Goal: Task Accomplishment & Management: Use online tool/utility

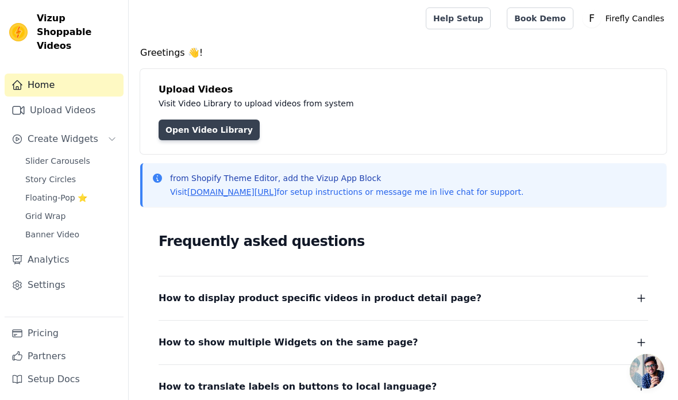
click at [235, 133] on link "Open Video Library" at bounding box center [209, 130] width 101 height 21
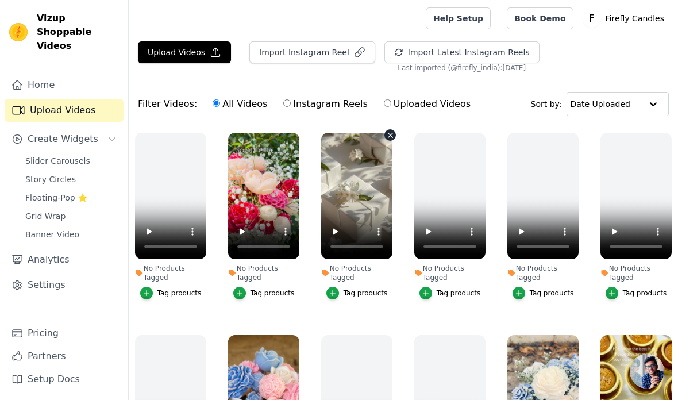
click at [343, 290] on button "Tag products" at bounding box center [358, 293] width 62 height 13
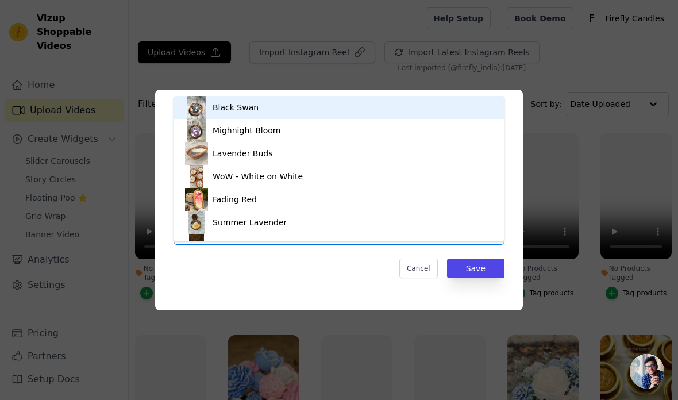
click at [408, 109] on div "Black Swan" at bounding box center [339, 107] width 308 height 23
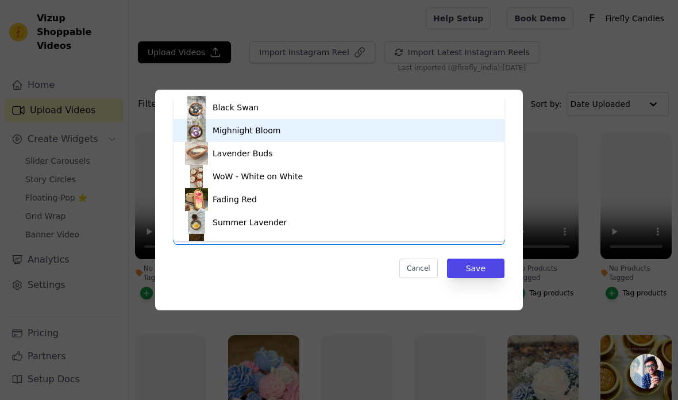
click at [421, 128] on div "Mighnight Bloom" at bounding box center [339, 130] width 308 height 23
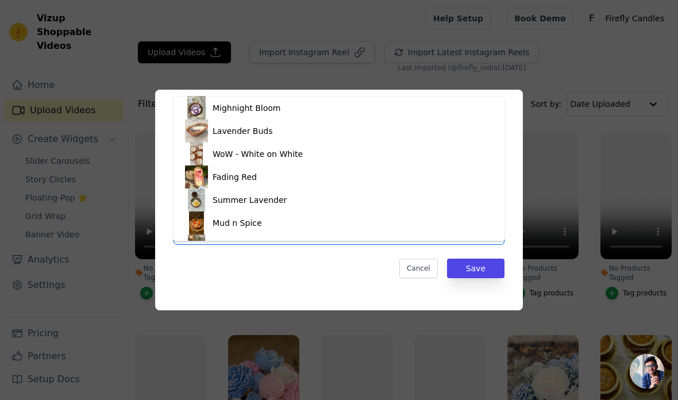
scroll to position [22, 0]
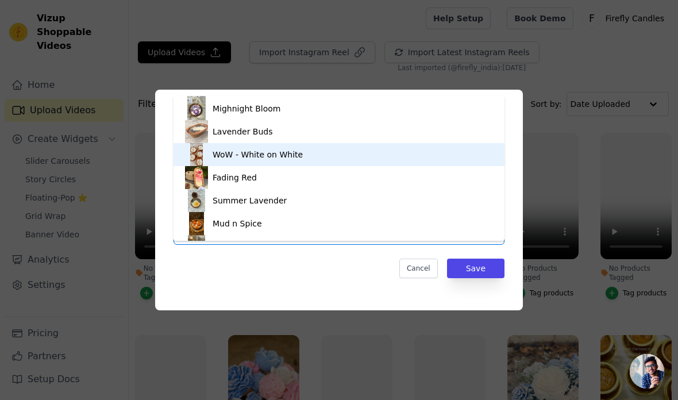
click at [425, 155] on div "WoW - White on White" at bounding box center [339, 154] width 308 height 23
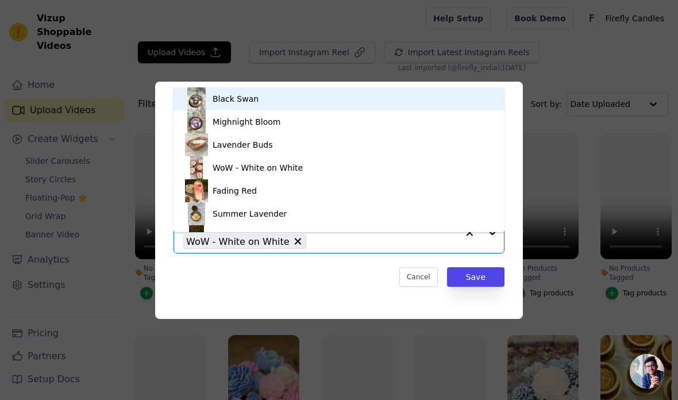
click at [420, 141] on div "Lavender Buds" at bounding box center [339, 144] width 308 height 23
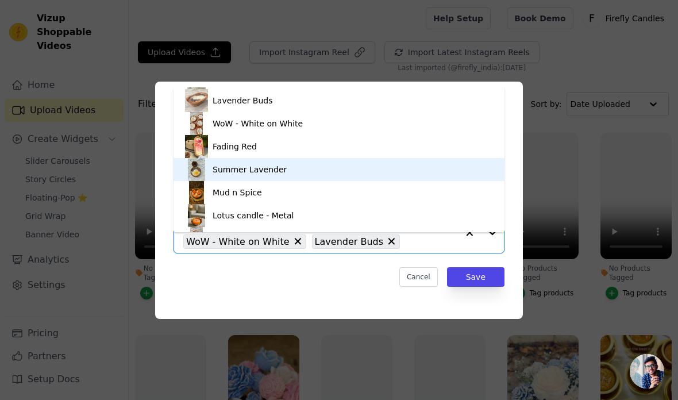
click at [438, 175] on div "Summer Lavender" at bounding box center [339, 169] width 308 height 23
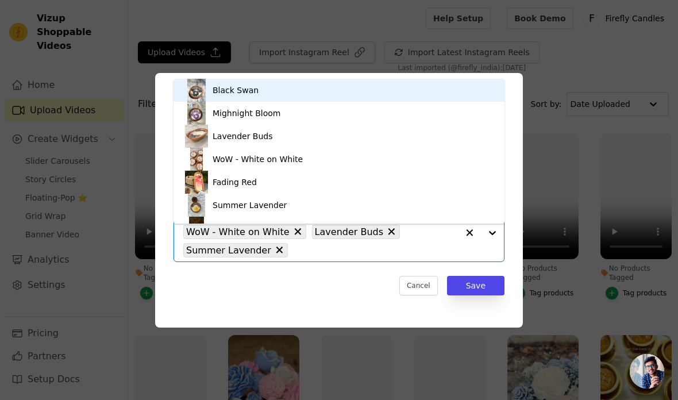
scroll to position [62, 0]
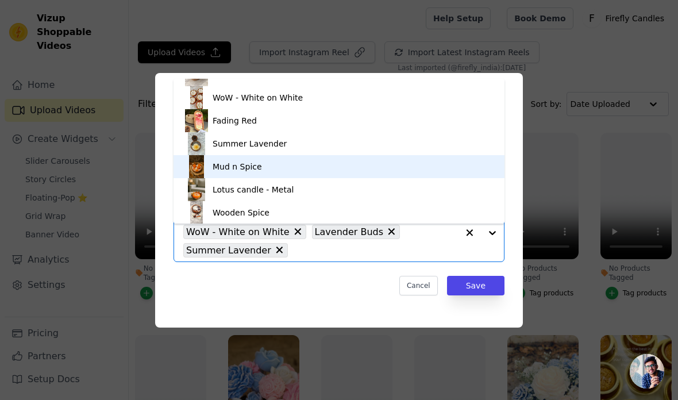
click at [416, 164] on div "Mud n Spice" at bounding box center [339, 166] width 308 height 23
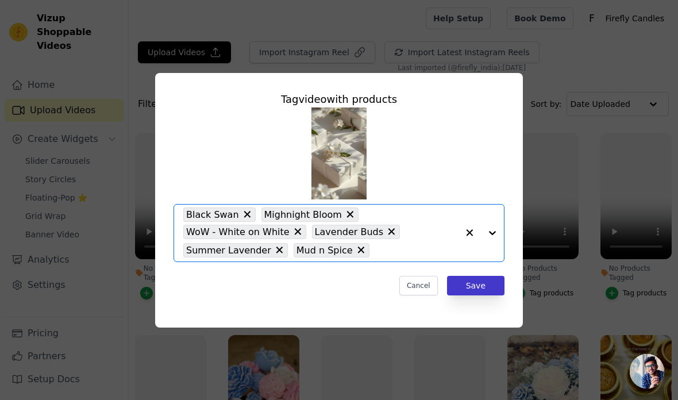
click at [473, 296] on button "Save" at bounding box center [475, 286] width 57 height 20
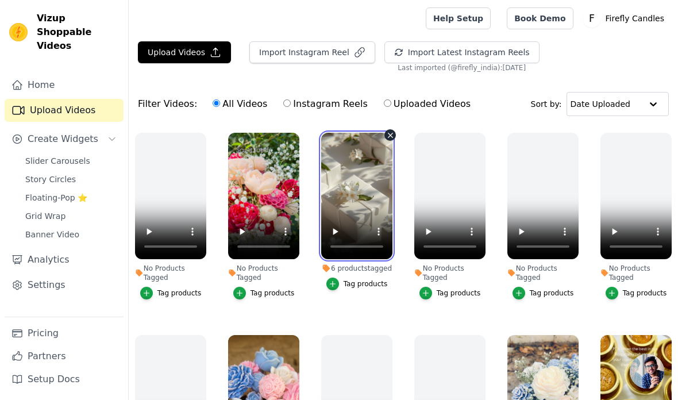
click at [359, 212] on video at bounding box center [356, 196] width 71 height 126
click at [363, 201] on video at bounding box center [356, 196] width 71 height 126
click at [367, 206] on video at bounding box center [356, 196] width 71 height 126
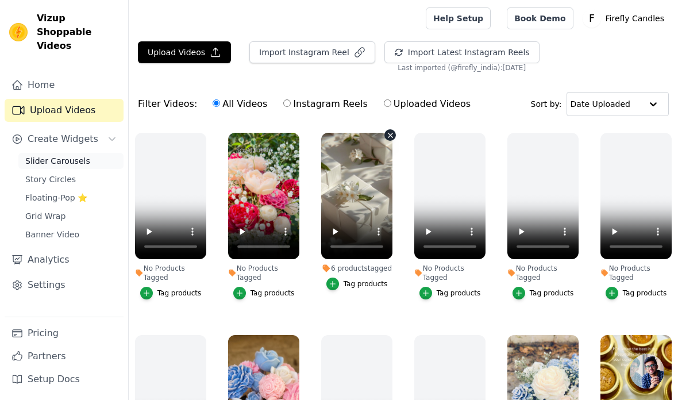
click at [89, 153] on link "Slider Carousels" at bounding box center [70, 161] width 105 height 16
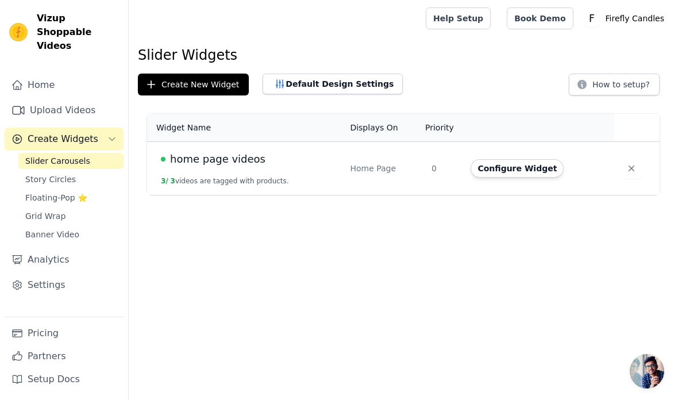
click at [443, 195] on html "Vizup Shoppable Videos Home Upload Videos Create Widgets Slider Carousels Story…" at bounding box center [339, 97] width 678 height 195
click at [508, 177] on button "Configure Widget" at bounding box center [517, 168] width 93 height 18
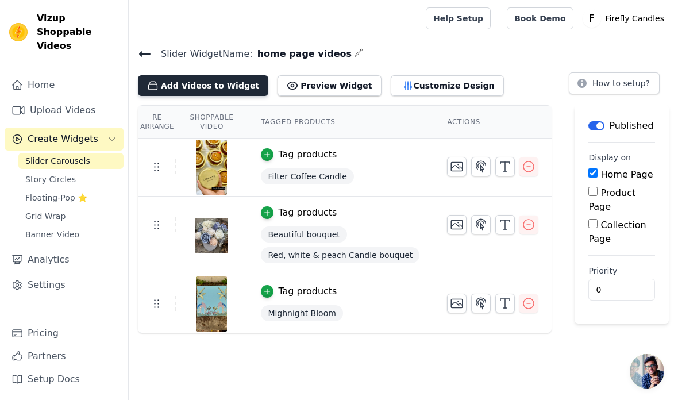
click at [227, 90] on button "Add Videos to Widget" at bounding box center [203, 85] width 131 height 21
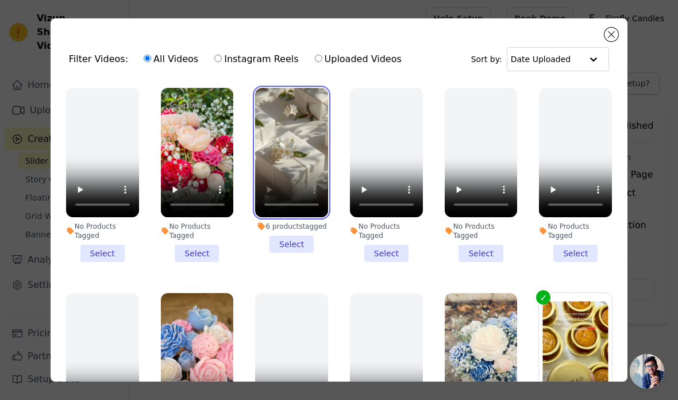
click at [300, 197] on video at bounding box center [291, 152] width 73 height 129
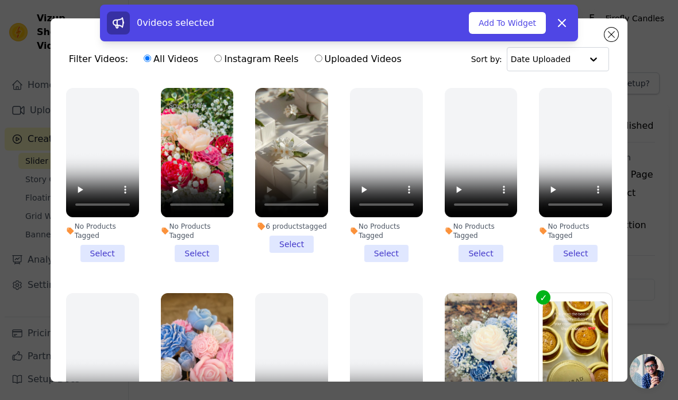
click at [292, 248] on li "6 products tagged Select" at bounding box center [291, 170] width 73 height 165
click at [0, 0] on input "6 products tagged Select" at bounding box center [0, 0] width 0 height 0
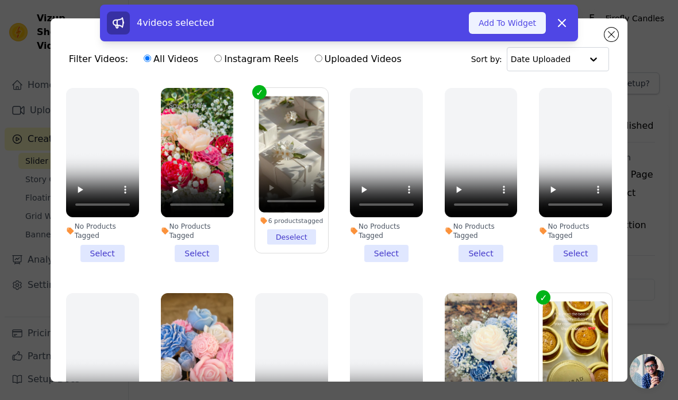
click at [517, 22] on button "Add To Widget" at bounding box center [507, 23] width 77 height 22
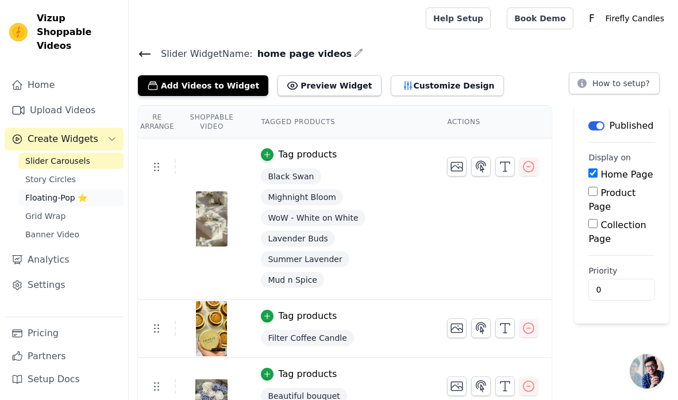
click at [65, 192] on span "Floating-Pop ⭐" at bounding box center [56, 197] width 62 height 11
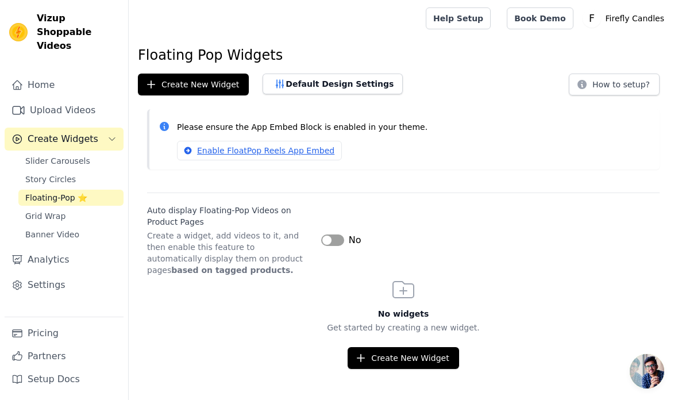
click at [336, 243] on button "Label" at bounding box center [332, 240] width 23 height 11
click at [423, 351] on button "Create New Widget" at bounding box center [403, 358] width 111 height 22
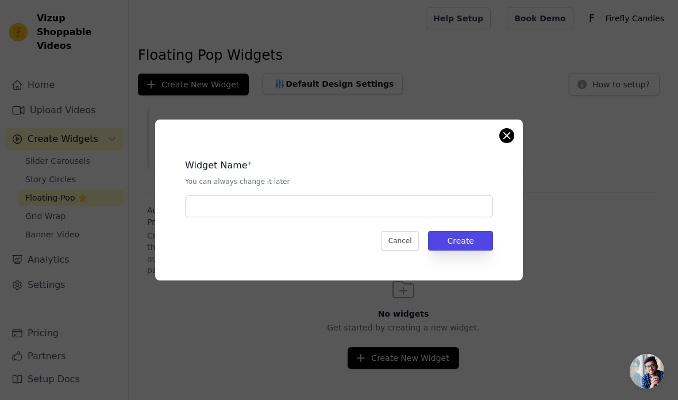
click at [505, 143] on button "Close modal" at bounding box center [507, 136] width 14 height 14
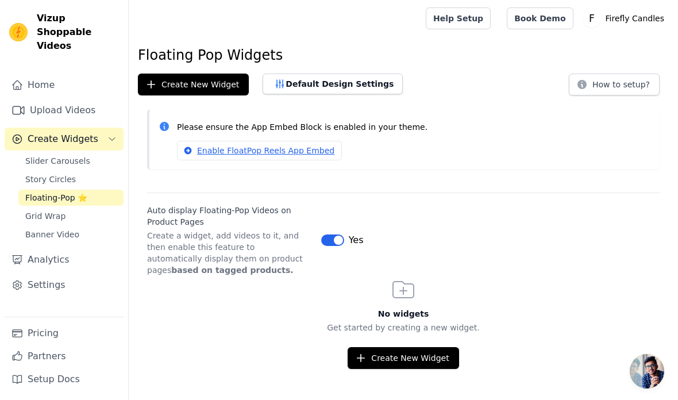
click at [399, 298] on icon at bounding box center [404, 290] width 28 height 28
click at [408, 283] on icon at bounding box center [403, 290] width 21 height 16
click at [384, 359] on button "Create New Widget" at bounding box center [403, 358] width 111 height 22
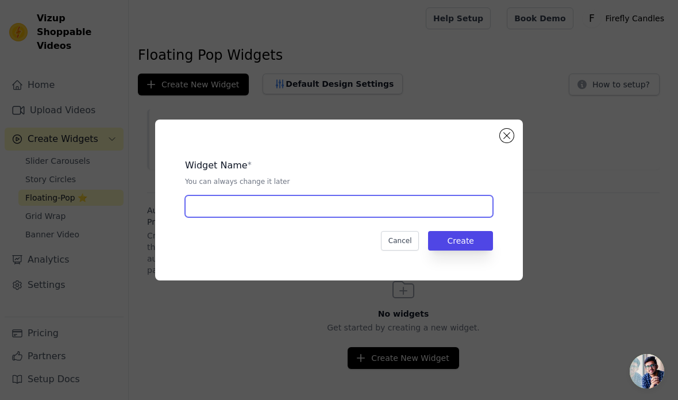
click at [376, 217] on input "text" at bounding box center [339, 206] width 308 height 22
type input "Firefly"
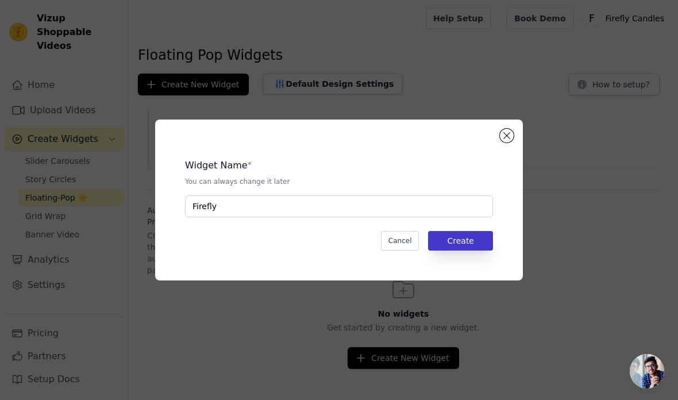
click at [476, 251] on button "Create" at bounding box center [460, 241] width 65 height 20
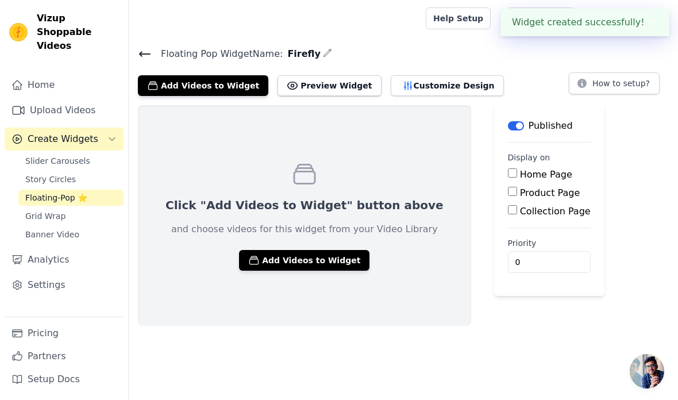
click at [508, 189] on input "Product Page" at bounding box center [512, 191] width 9 height 9
checkbox input "true"
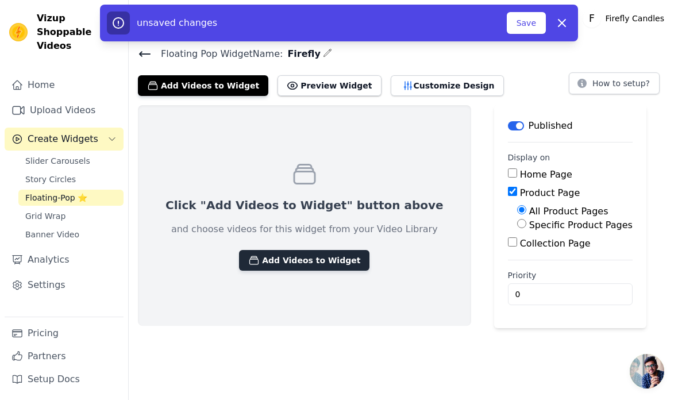
click at [328, 262] on button "Add Videos to Widget" at bounding box center [304, 260] width 131 height 21
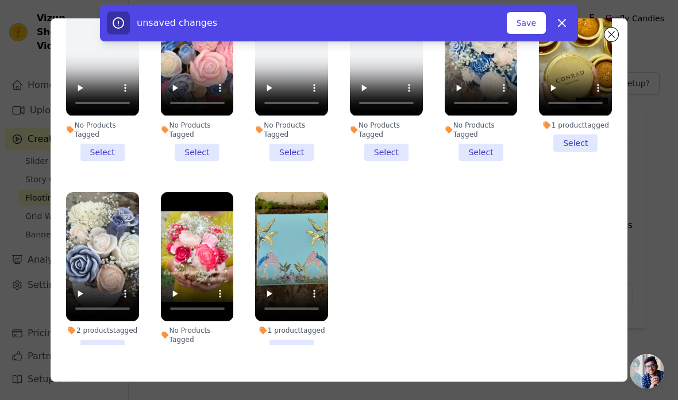
scroll to position [100, 0]
click at [197, 256] on video at bounding box center [197, 256] width 73 height 129
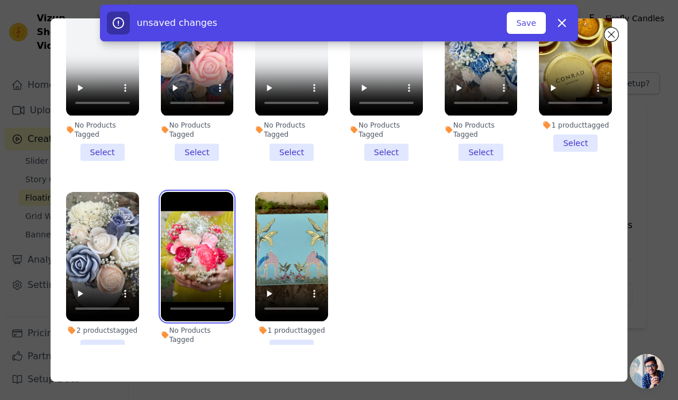
click at [180, 307] on video at bounding box center [197, 256] width 73 height 129
click at [195, 358] on li "No Products Tagged Select" at bounding box center [197, 279] width 73 height 174
click at [0, 0] on input "No Products Tagged Select" at bounding box center [0, 0] width 0 height 0
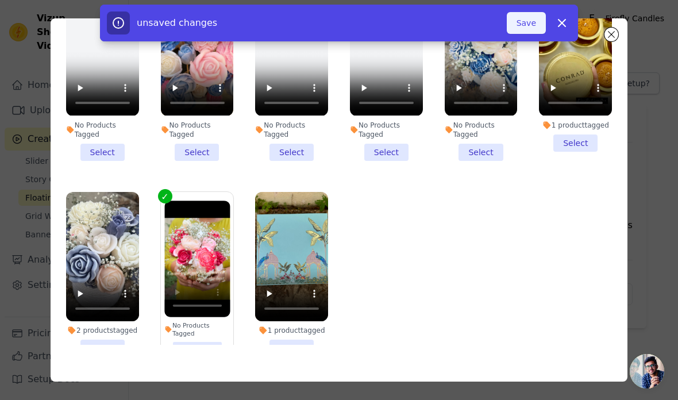
click at [530, 22] on button "Save" at bounding box center [526, 23] width 39 height 22
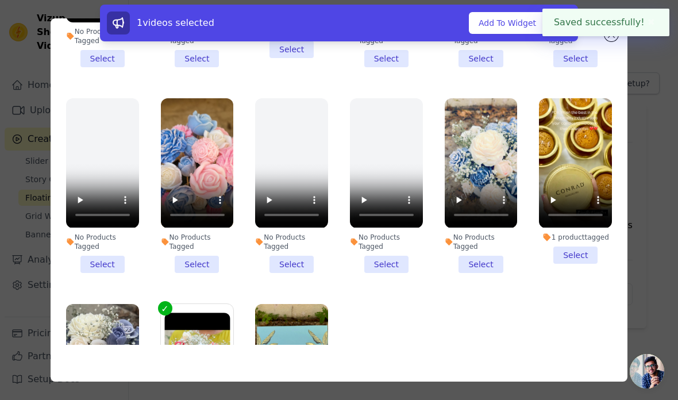
scroll to position [93, 0]
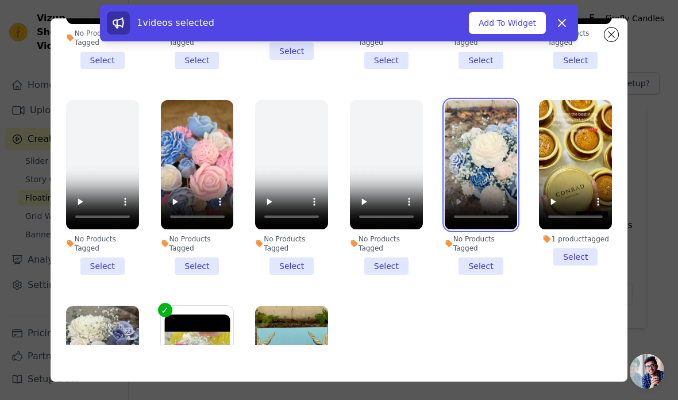
click at [485, 156] on video at bounding box center [481, 164] width 73 height 129
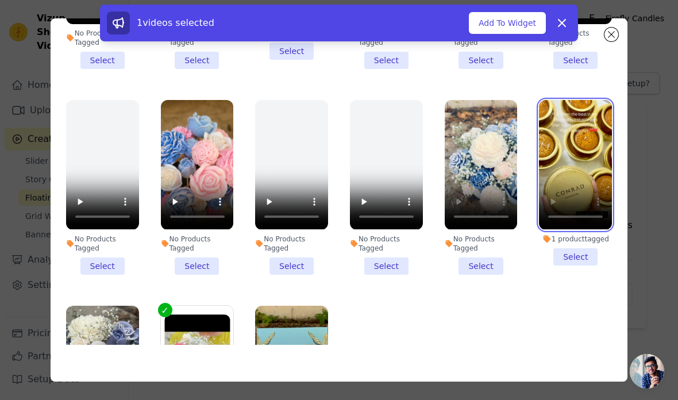
click at [583, 158] on video at bounding box center [575, 164] width 73 height 129
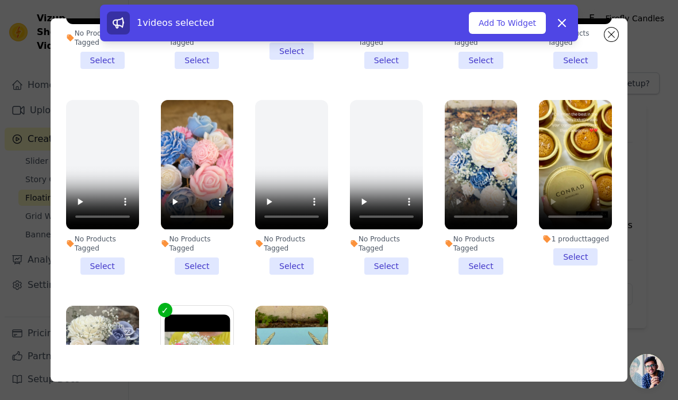
click at [582, 259] on li "1 product tagged Select" at bounding box center [575, 182] width 73 height 165
click at [0, 0] on input "1 product tagged Select" at bounding box center [0, 0] width 0 height 0
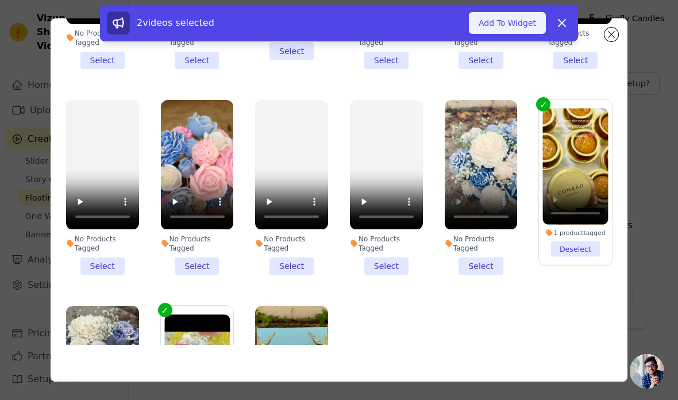
click at [528, 18] on button "Add To Widget" at bounding box center [507, 23] width 77 height 22
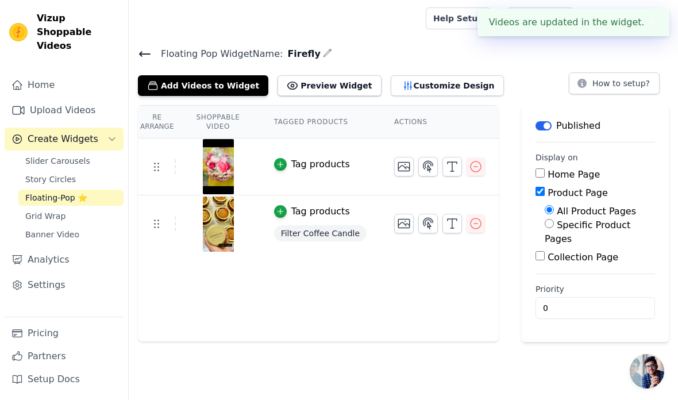
click at [298, 162] on button "Tag products" at bounding box center [312, 165] width 76 height 14
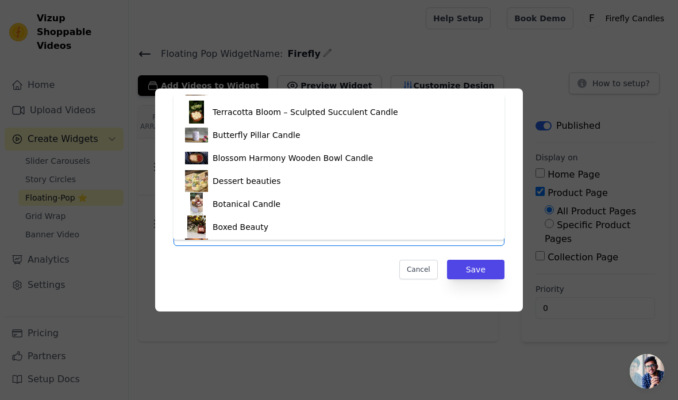
scroll to position [391, 0]
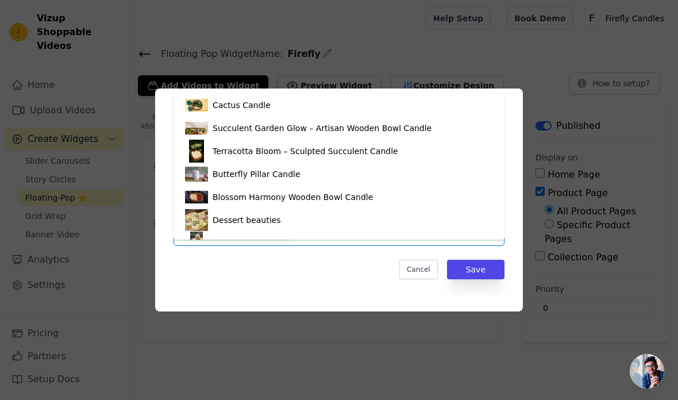
scroll to position [347, 0]
click at [393, 24] on div "Princess Bouquet" at bounding box center [339, 12] width 308 height 23
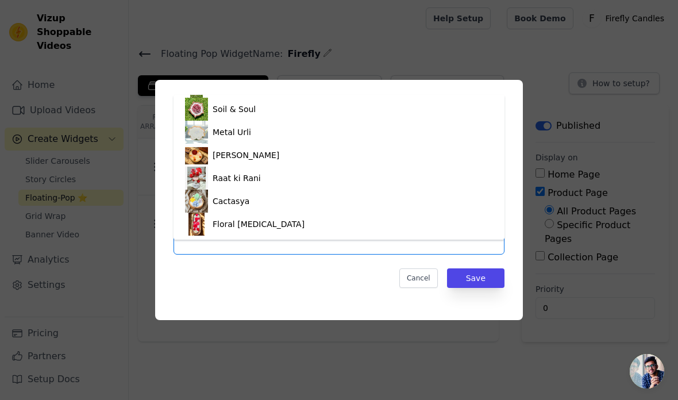
scroll to position [1026, 0]
click at [408, 190] on div "Raat ki Rani" at bounding box center [339, 178] width 308 height 23
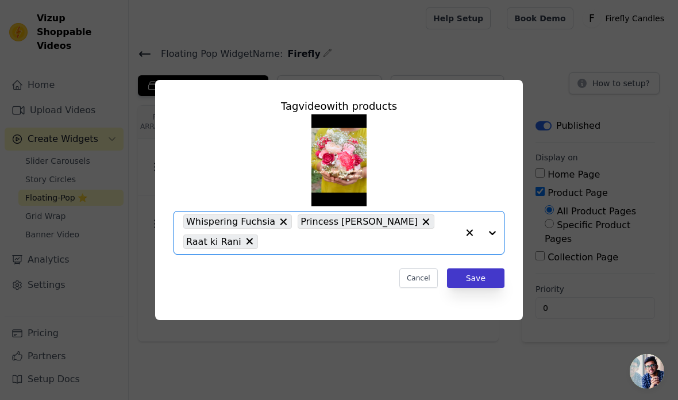
click at [480, 288] on button "Save" at bounding box center [475, 279] width 57 height 20
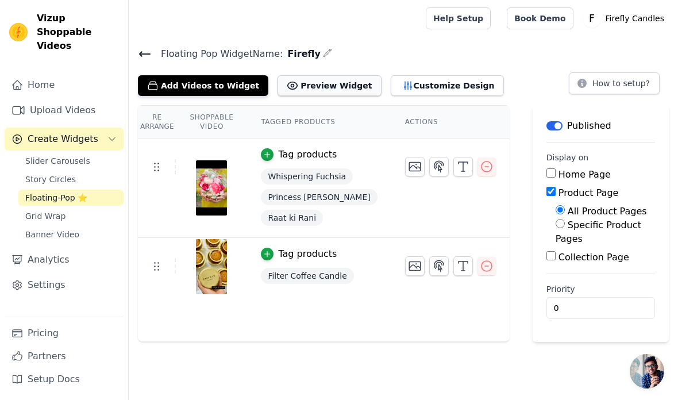
click at [320, 94] on button "Preview Widget" at bounding box center [329, 85] width 103 height 21
click at [50, 174] on span "Story Circles" at bounding box center [50, 179] width 51 height 11
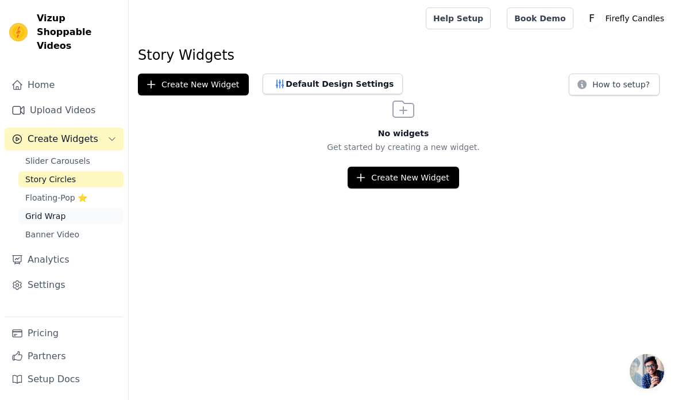
click at [35, 210] on span "Grid Wrap" at bounding box center [45, 215] width 40 height 11
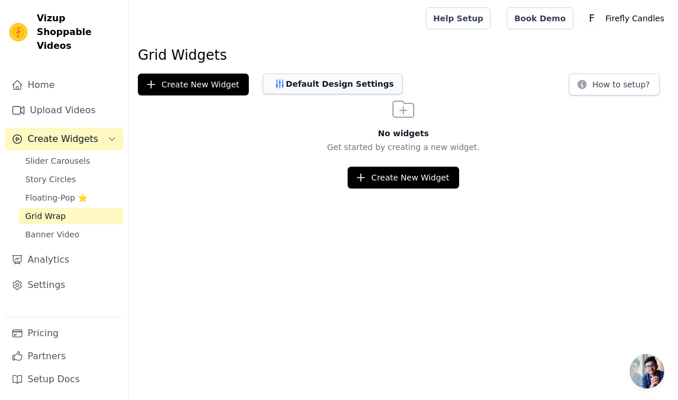
click at [379, 85] on button "Default Design Settings" at bounding box center [333, 84] width 140 height 21
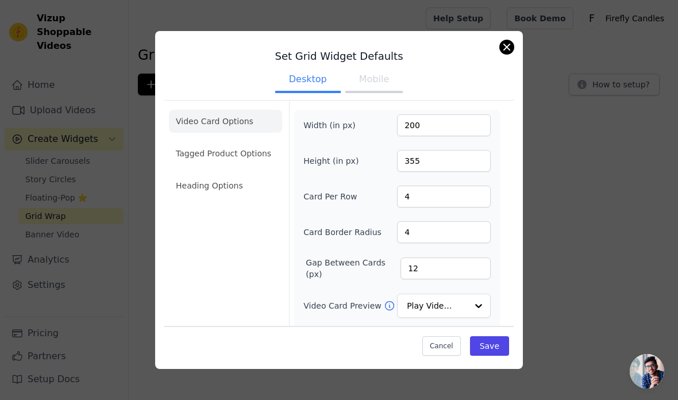
click at [512, 51] on button "Close modal" at bounding box center [507, 47] width 14 height 14
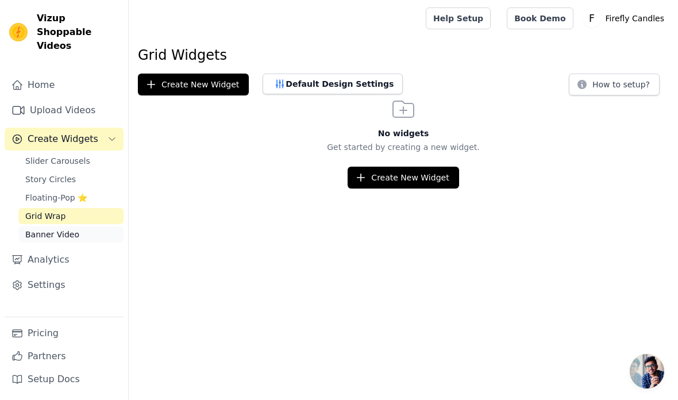
click at [54, 229] on span "Banner Video" at bounding box center [52, 234] width 54 height 11
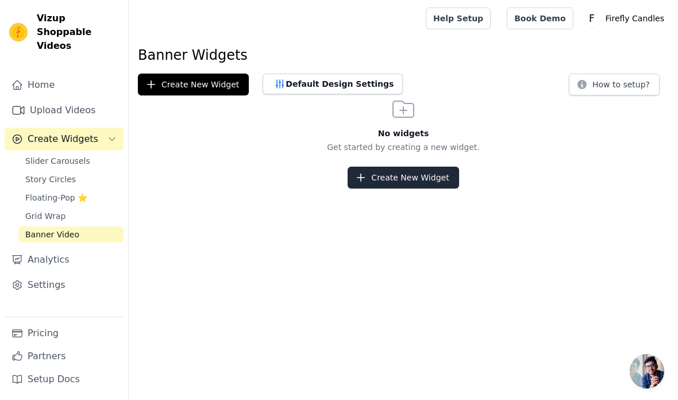
click at [434, 186] on button "Create New Widget" at bounding box center [403, 178] width 111 height 22
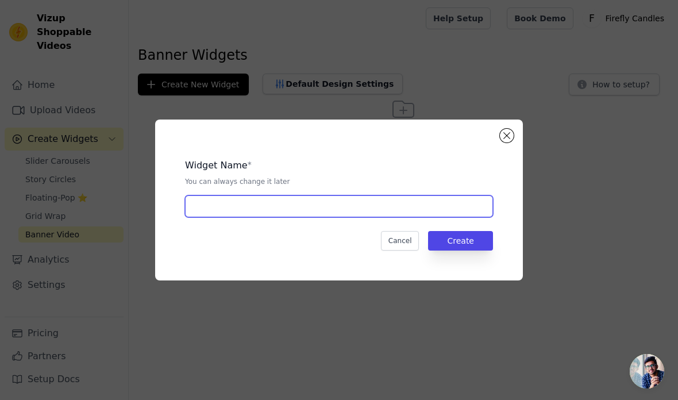
click at [458, 217] on input "text" at bounding box center [339, 206] width 308 height 22
type input "Test"
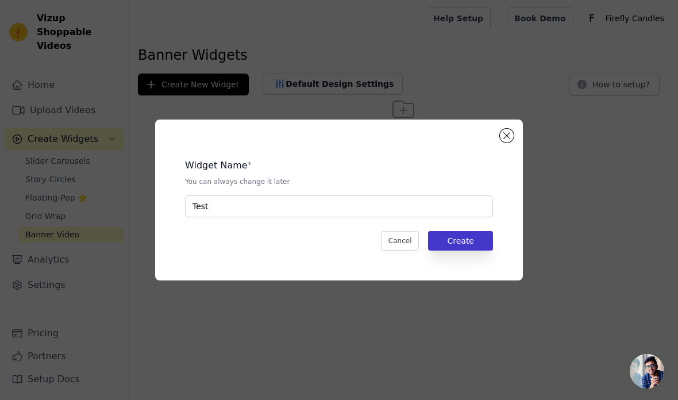
click at [467, 251] on button "Create" at bounding box center [460, 241] width 65 height 20
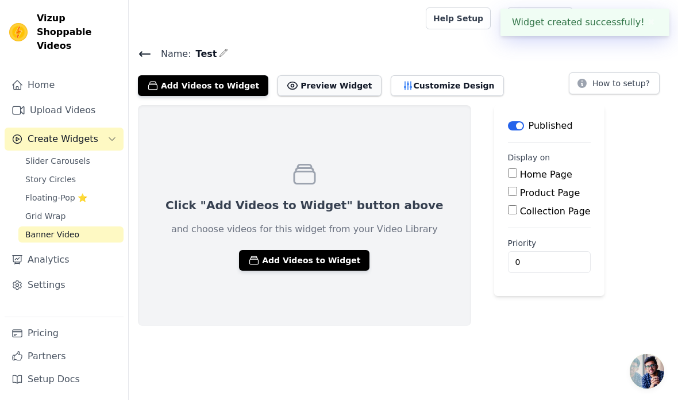
click at [340, 81] on button "Preview Widget" at bounding box center [329, 85] width 103 height 21
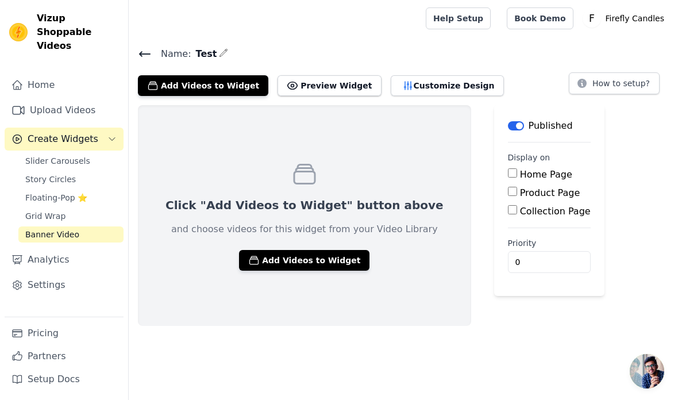
click at [147, 50] on icon at bounding box center [145, 54] width 14 height 14
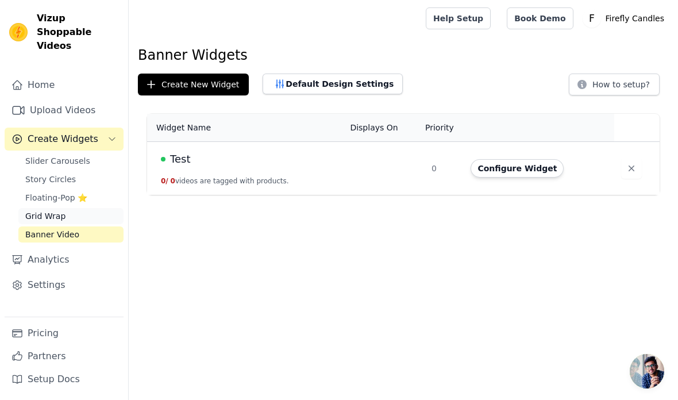
click at [94, 209] on link "Grid Wrap" at bounding box center [70, 216] width 105 height 16
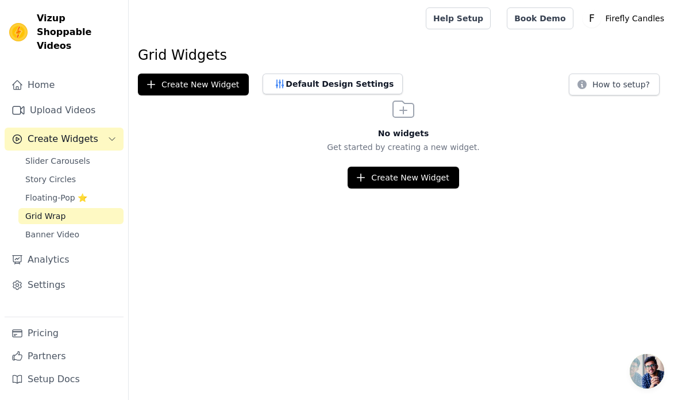
click at [652, 2] on div "Help Setup Book Demo Open user menu F Firefly Candles Settings Help Docs Sign o…" at bounding box center [547, 18] width 243 height 37
click at [435, 183] on button "Create New Widget" at bounding box center [403, 178] width 111 height 22
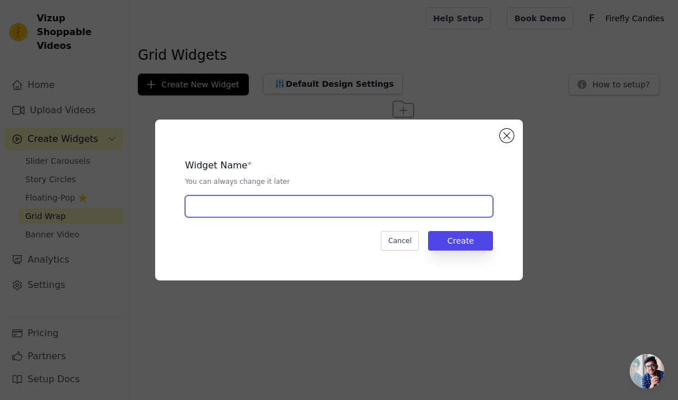
click at [439, 217] on input "text" at bounding box center [339, 206] width 308 height 22
type input "Test"
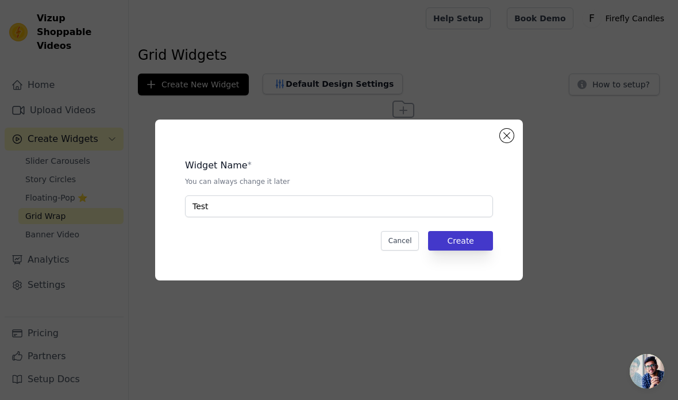
click at [446, 251] on button "Create" at bounding box center [460, 241] width 65 height 20
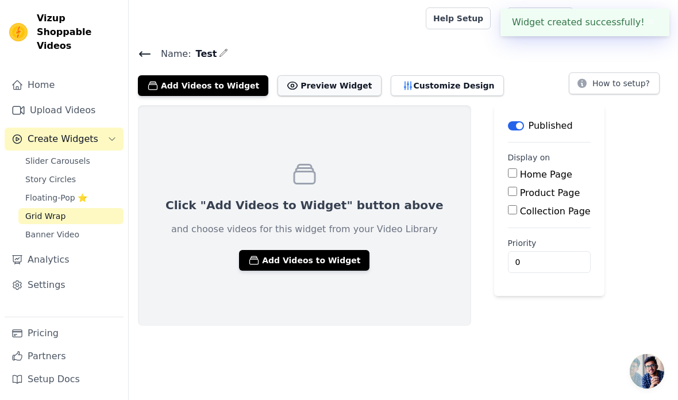
click at [325, 88] on button "Preview Widget" at bounding box center [329, 85] width 103 height 21
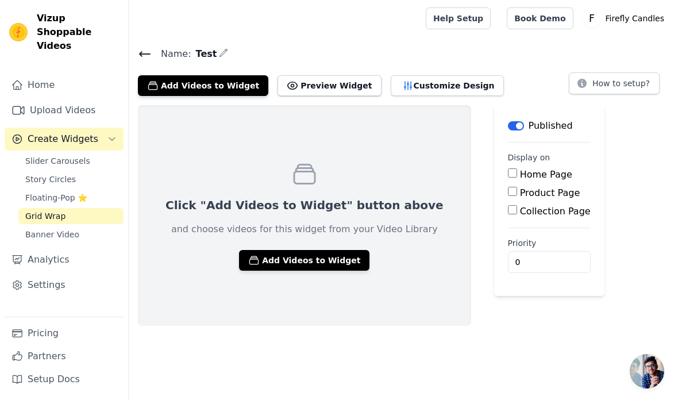
click at [508, 126] on button "Label" at bounding box center [516, 125] width 16 height 9
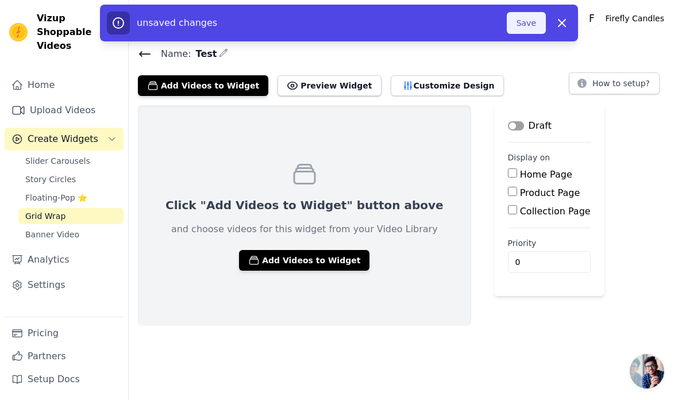
click at [537, 22] on button "Save" at bounding box center [526, 23] width 39 height 22
click at [523, 25] on button "Save" at bounding box center [526, 23] width 39 height 22
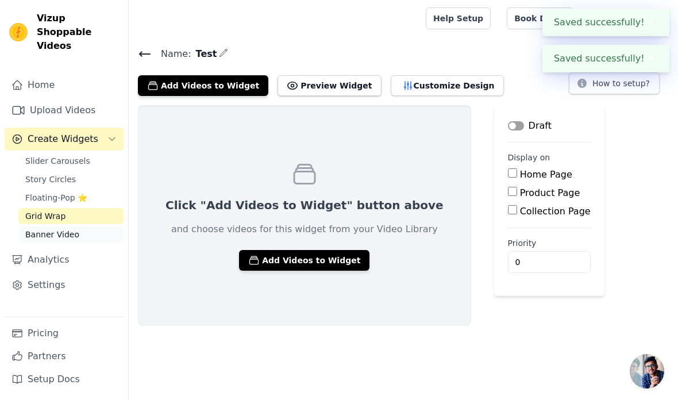
click at [49, 229] on span "Banner Video" at bounding box center [52, 234] width 54 height 11
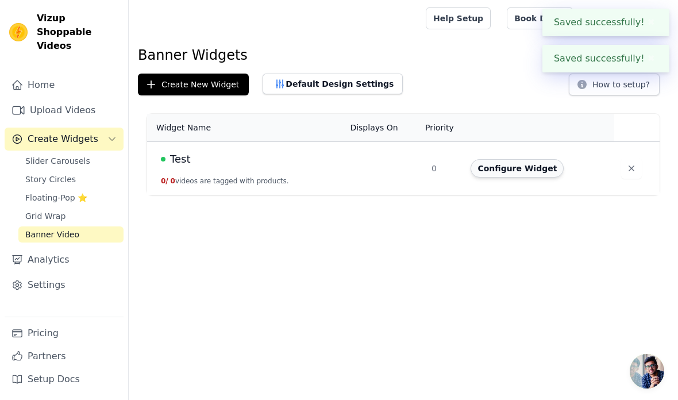
click at [524, 168] on button "Configure Widget" at bounding box center [517, 168] width 93 height 18
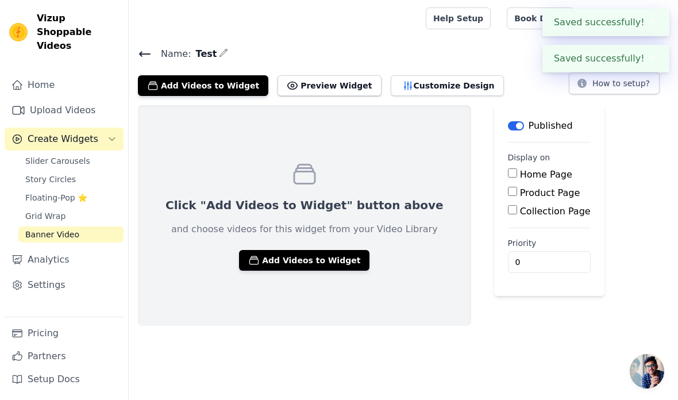
click at [508, 121] on div "Published" at bounding box center [540, 126] width 65 height 14
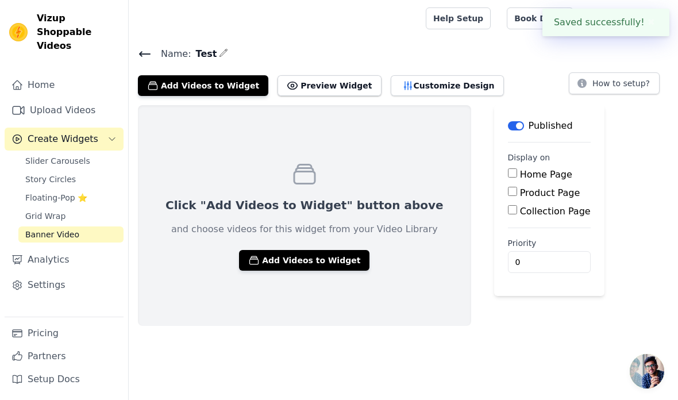
click at [494, 134] on main "Label Published Display on Home Page Product Page Collection Page Priority 0" at bounding box center [549, 200] width 110 height 191
click at [508, 129] on button "Label" at bounding box center [516, 125] width 16 height 9
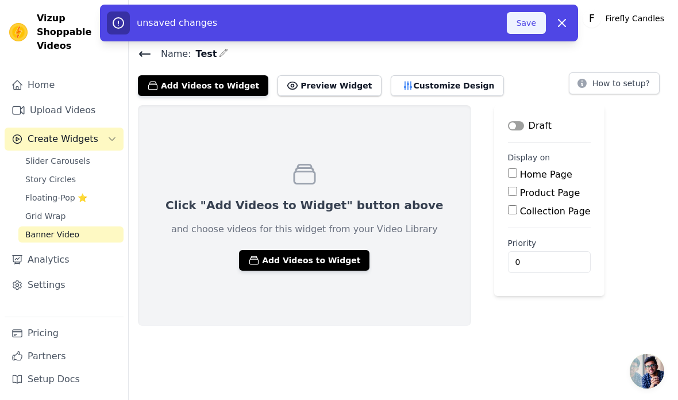
click at [524, 28] on button "Save" at bounding box center [526, 23] width 39 height 22
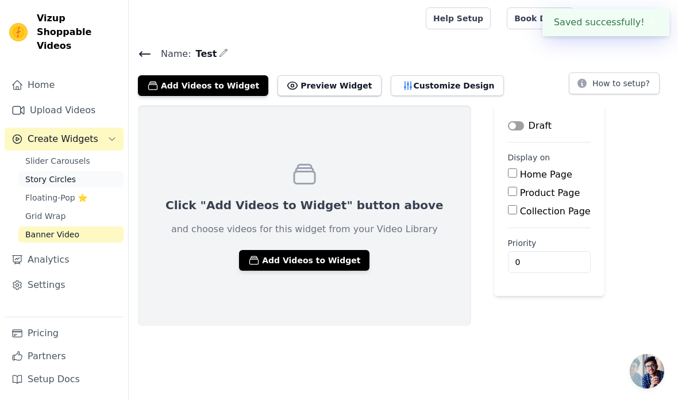
click at [44, 174] on span "Story Circles" at bounding box center [50, 179] width 51 height 11
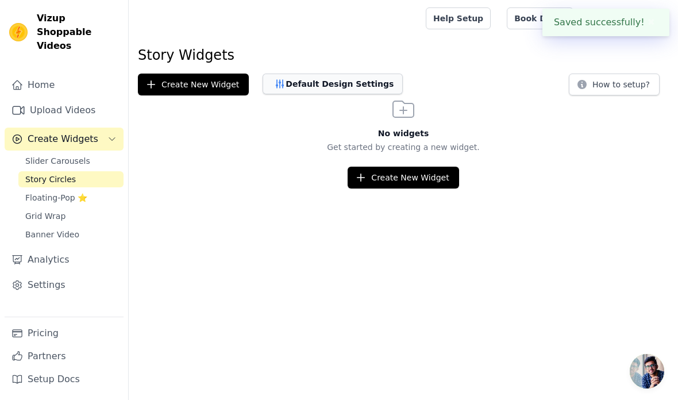
click at [370, 86] on button "Default Design Settings" at bounding box center [333, 84] width 140 height 21
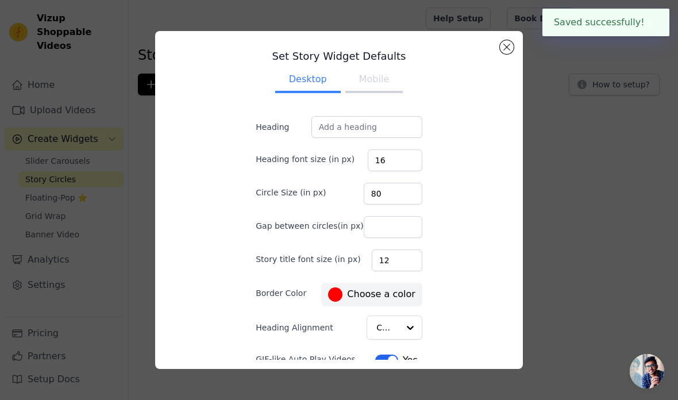
click at [497, 55] on div "Set Story Widget Defaults Desktop Mobile Heading Heading font size (in px) 16 C…" at bounding box center [339, 200] width 350 height 320
click at [501, 52] on button "Close modal" at bounding box center [507, 47] width 14 height 14
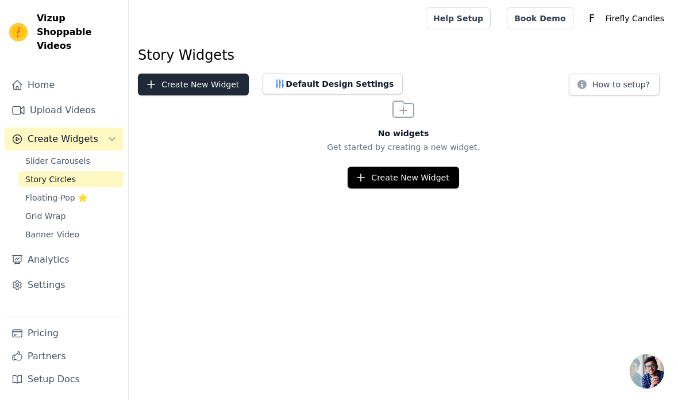
click at [229, 77] on button "Create New Widget" at bounding box center [193, 85] width 111 height 22
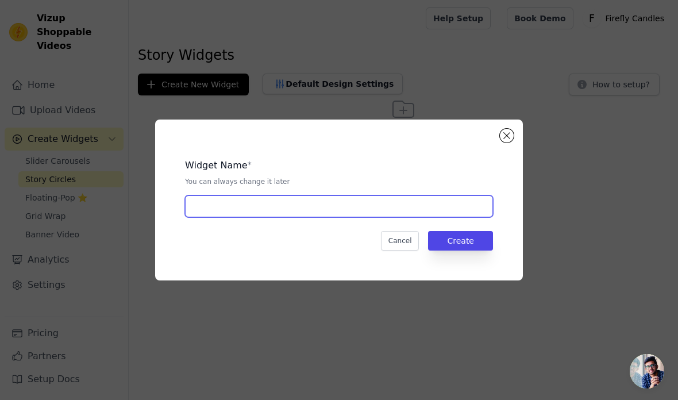
click at [359, 217] on input "text" at bounding box center [339, 206] width 308 height 22
type input "Firefly"
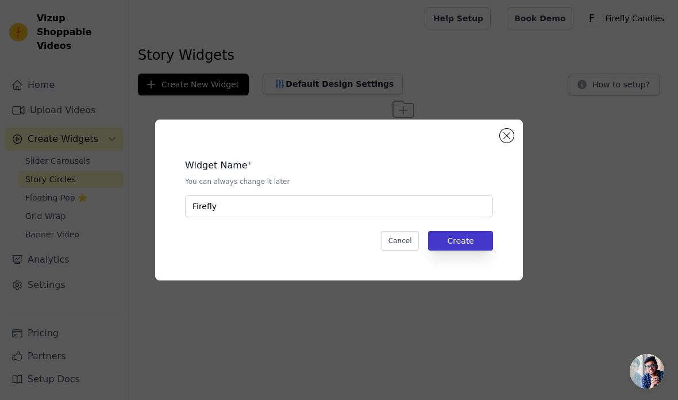
click at [467, 251] on button "Create" at bounding box center [460, 241] width 65 height 20
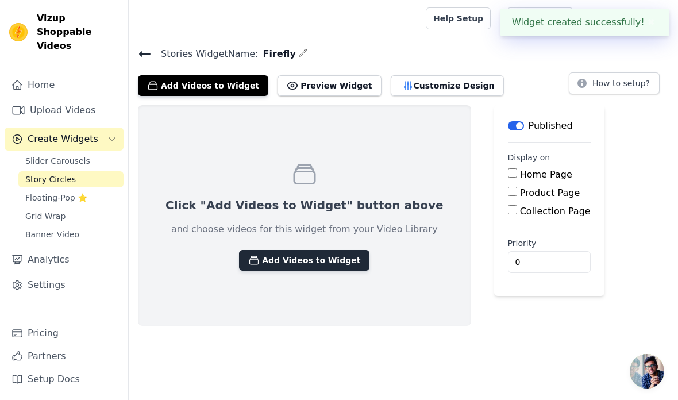
click at [313, 269] on button "Add Videos to Widget" at bounding box center [304, 260] width 131 height 21
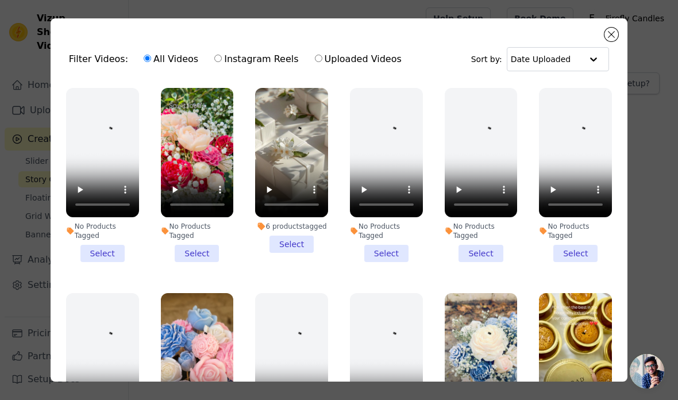
click at [342, 59] on label "Uploaded Videos" at bounding box center [359, 59] width 88 height 15
click at [323, 59] on input "Uploaded Videos" at bounding box center [318, 58] width 7 height 7
radio input "true"
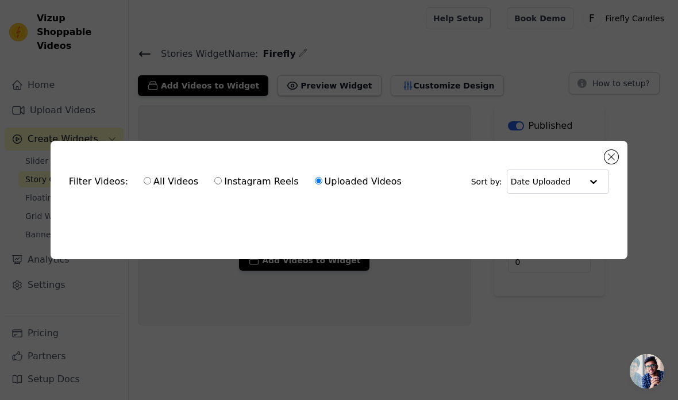
click at [232, 189] on label "Instagram Reels" at bounding box center [256, 181] width 85 height 15
click at [222, 185] on input "Instagram Reels" at bounding box center [217, 180] width 7 height 7
radio input "true"
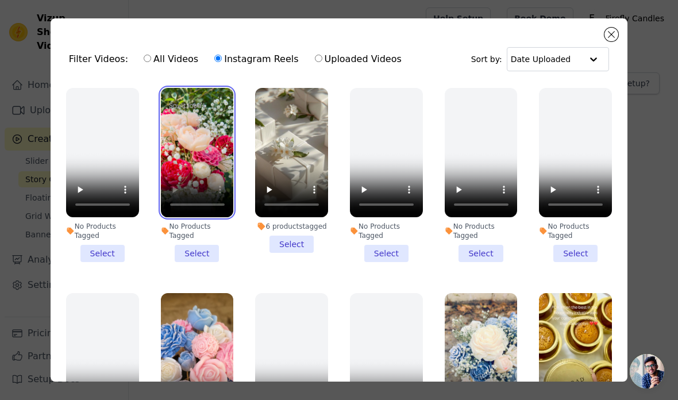
click at [214, 210] on video at bounding box center [197, 152] width 73 height 129
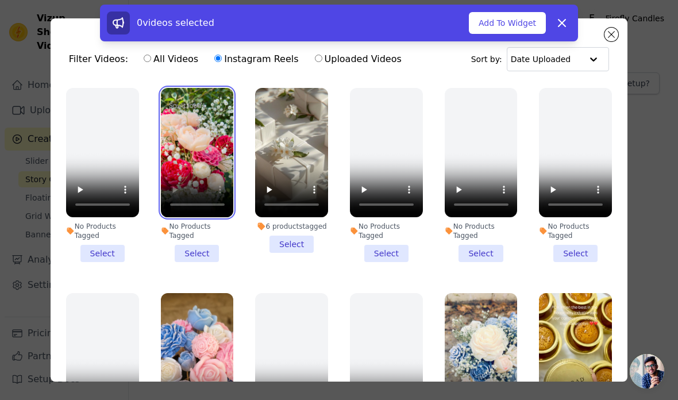
click at [207, 198] on video at bounding box center [197, 152] width 73 height 129
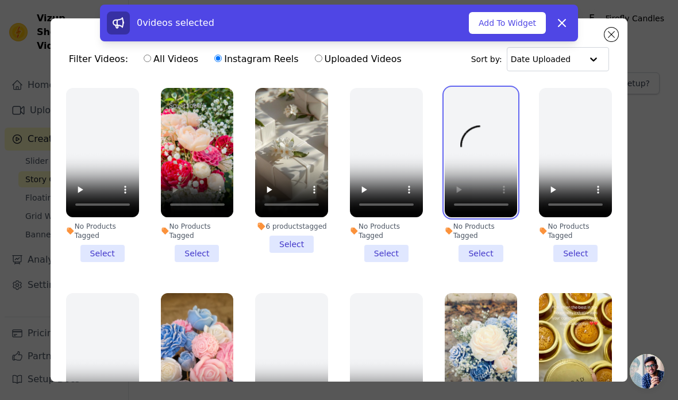
click at [481, 150] on video at bounding box center [481, 152] width 73 height 129
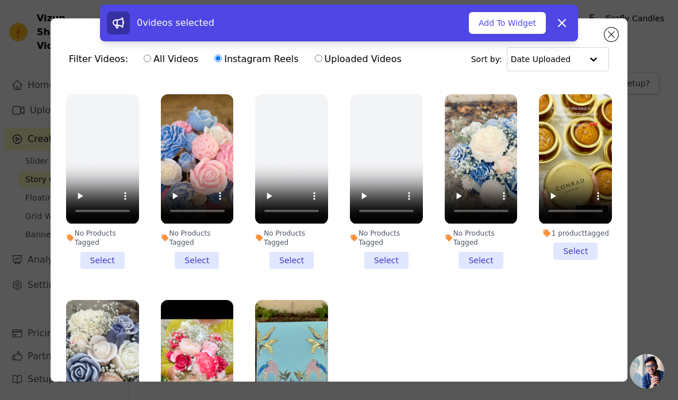
scroll to position [198, 0]
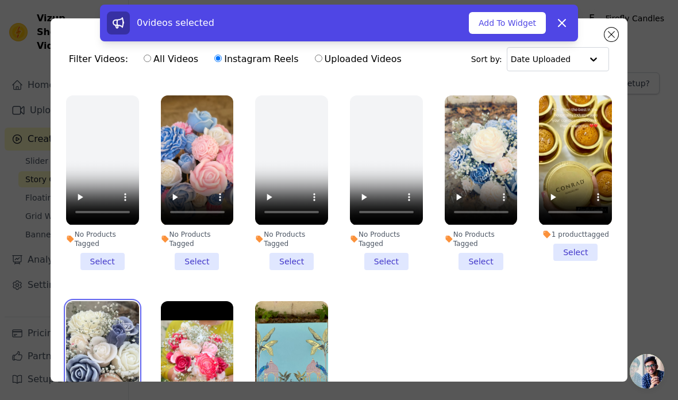
click at [105, 362] on video at bounding box center [102, 365] width 73 height 129
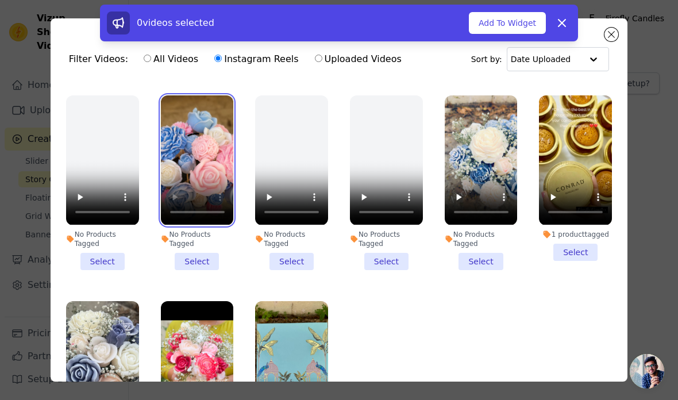
click at [195, 159] on video at bounding box center [197, 159] width 73 height 129
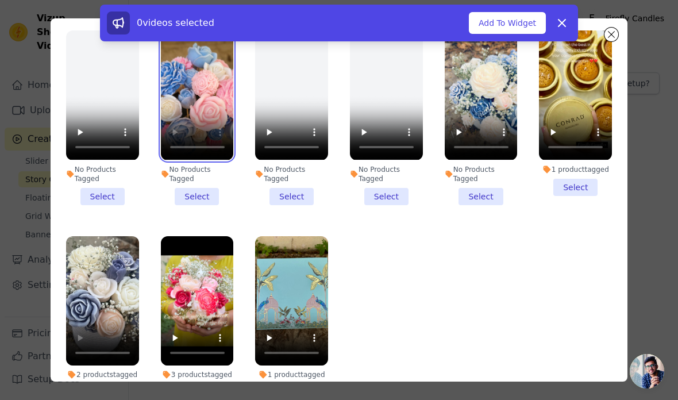
scroll to position [66, 0]
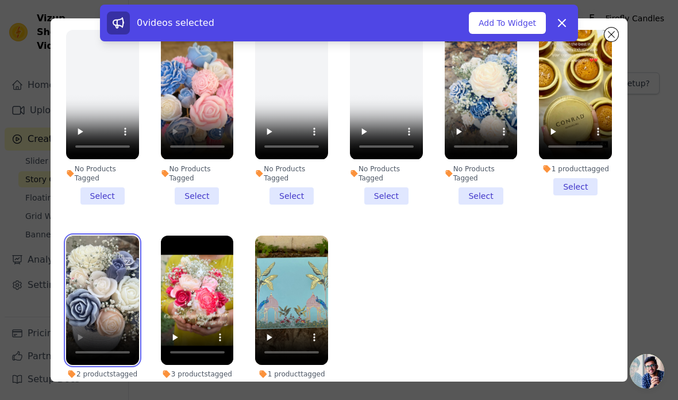
click at [111, 304] on video at bounding box center [102, 300] width 73 height 129
click at [81, 354] on video at bounding box center [102, 300] width 73 height 129
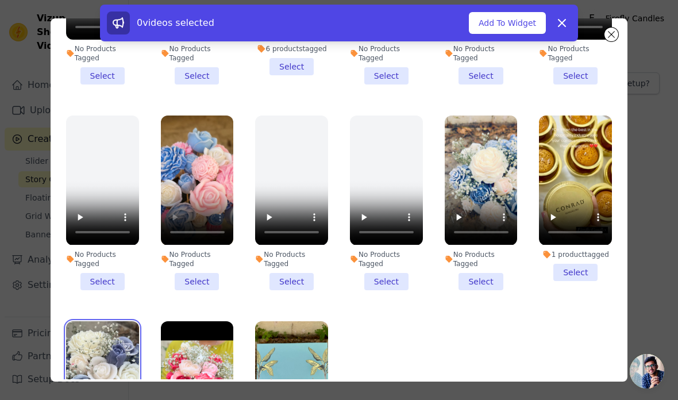
scroll to position [109, 0]
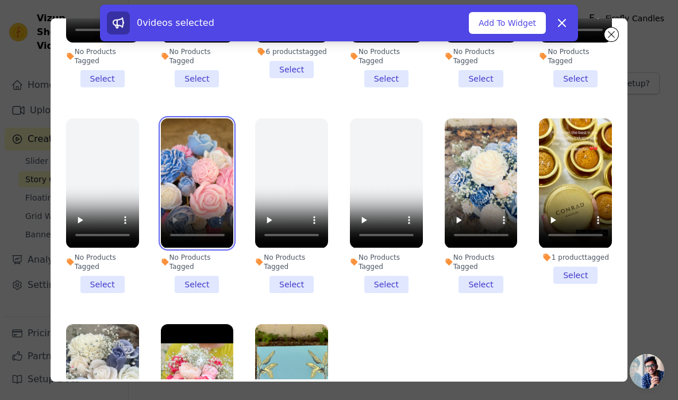
click at [180, 244] on video at bounding box center [197, 182] width 73 height 129
click at [177, 244] on video at bounding box center [197, 182] width 73 height 129
click at [208, 202] on video at bounding box center [197, 182] width 73 height 129
click at [200, 211] on video at bounding box center [197, 182] width 73 height 129
click at [164, 124] on video at bounding box center [197, 182] width 73 height 129
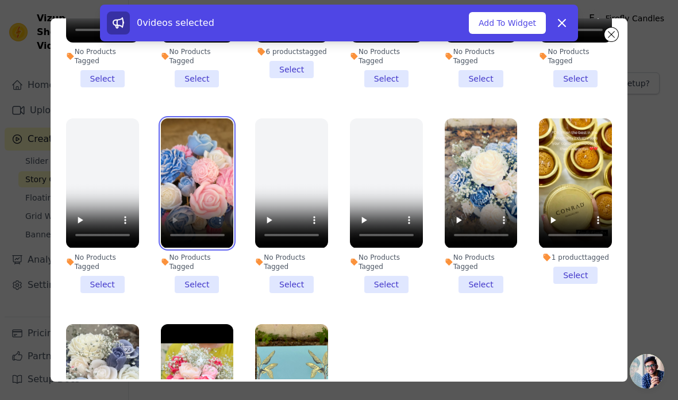
click at [174, 241] on video at bounding box center [197, 182] width 73 height 129
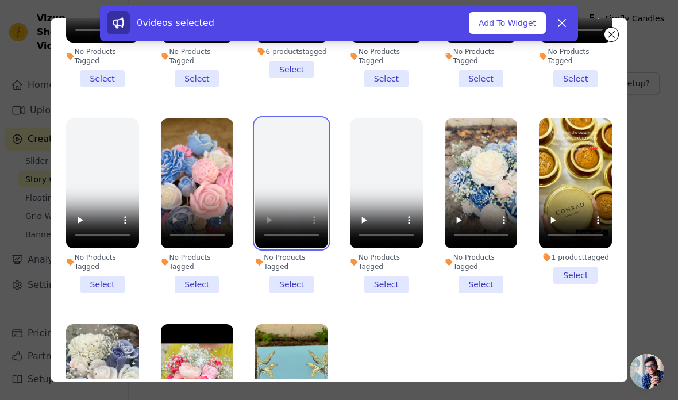
click at [294, 182] on video at bounding box center [291, 182] width 73 height 129
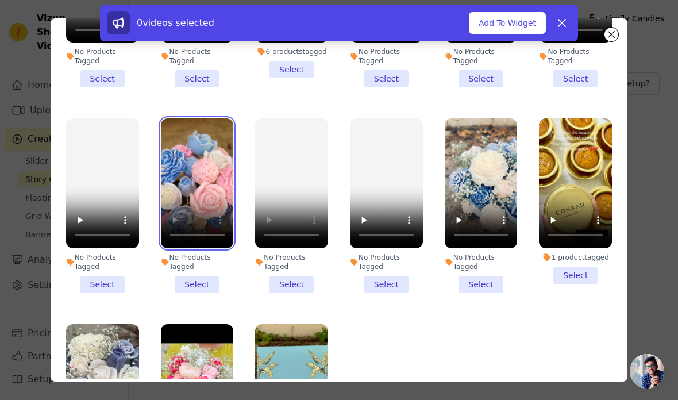
click at [174, 235] on video at bounding box center [197, 182] width 73 height 129
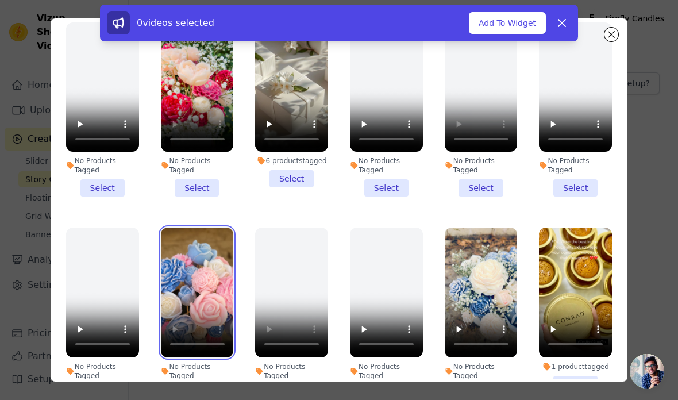
scroll to position [0, 0]
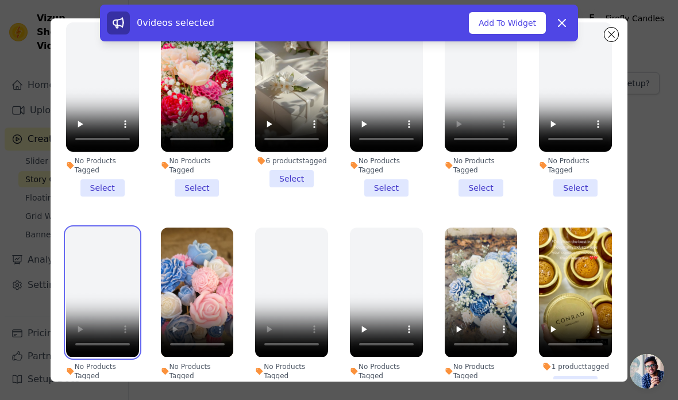
click at [105, 285] on video at bounding box center [102, 292] width 73 height 129
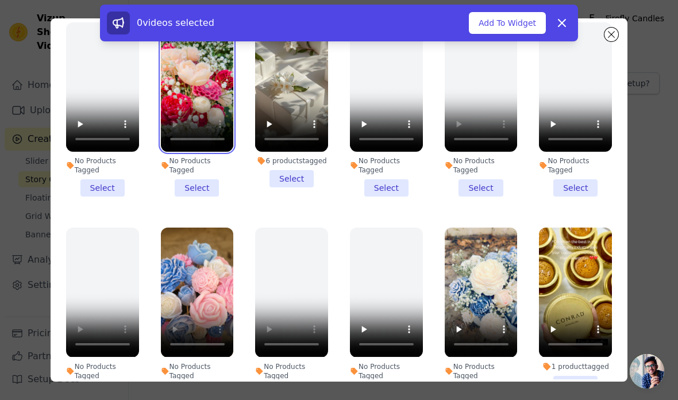
click at [173, 144] on video at bounding box center [197, 86] width 73 height 129
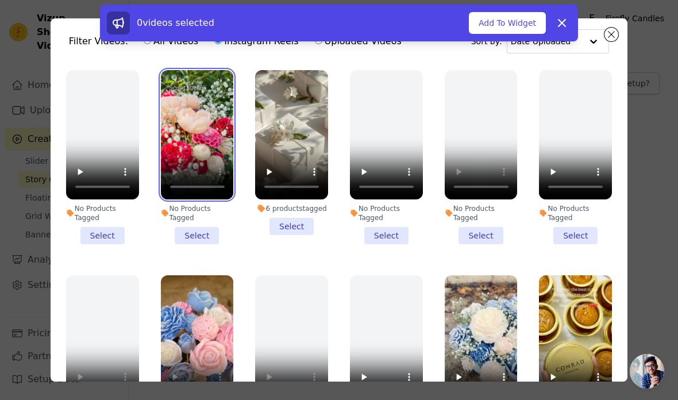
scroll to position [12, 0]
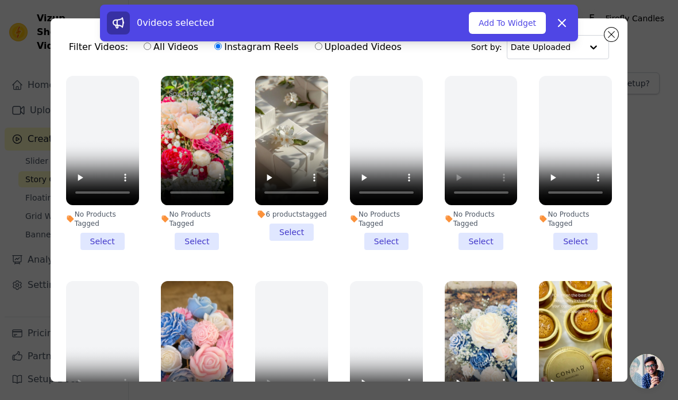
click at [198, 245] on li "No Products Tagged Select" at bounding box center [197, 163] width 73 height 174
click at [0, 0] on input "No Products Tagged Select" at bounding box center [0, 0] width 0 height 0
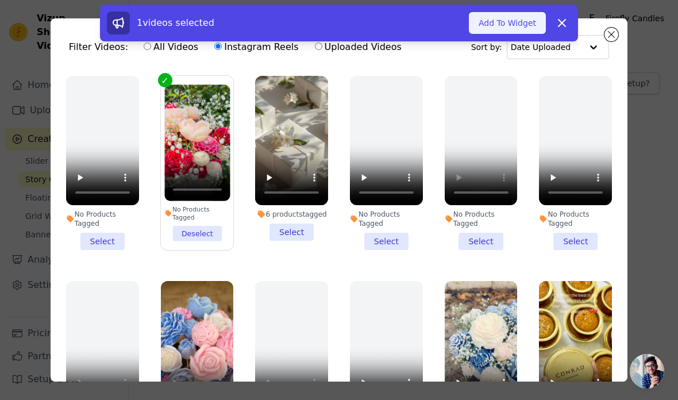
click at [508, 23] on button "Add To Widget" at bounding box center [507, 23] width 77 height 22
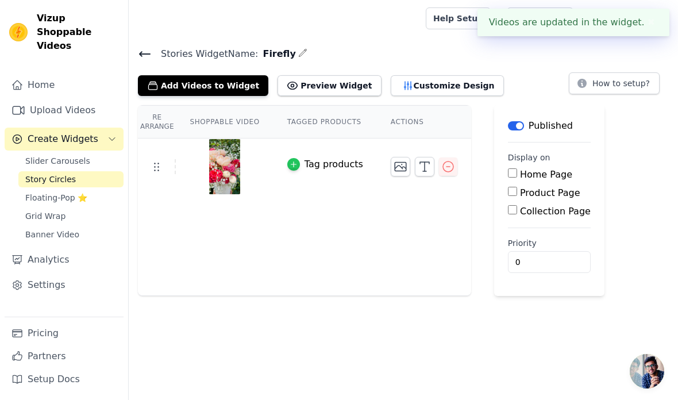
click at [297, 161] on icon "button" at bounding box center [294, 164] width 8 height 8
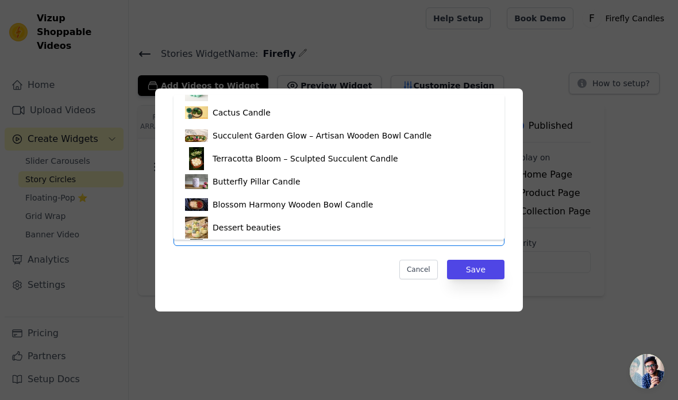
scroll to position [345, 0]
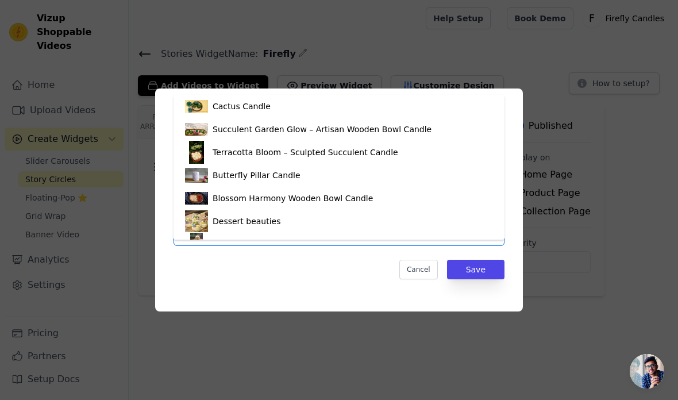
click at [353, 26] on div "Princess Bouquet" at bounding box center [339, 14] width 308 height 23
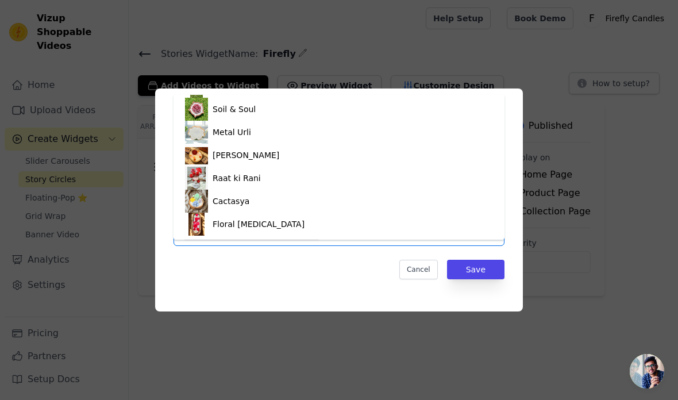
scroll to position [1030, 0]
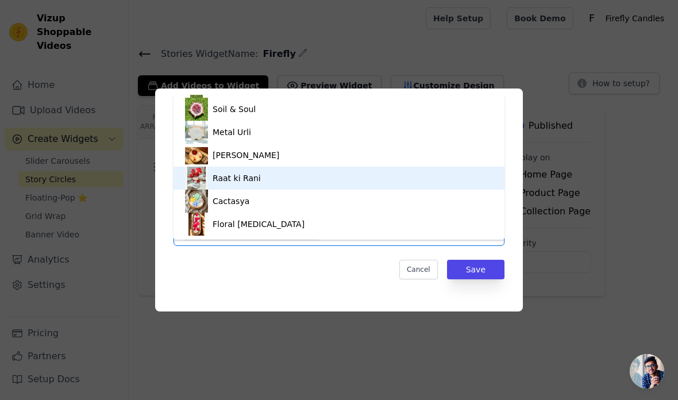
click at [332, 190] on div "Raat ki Rani" at bounding box center [339, 178] width 308 height 23
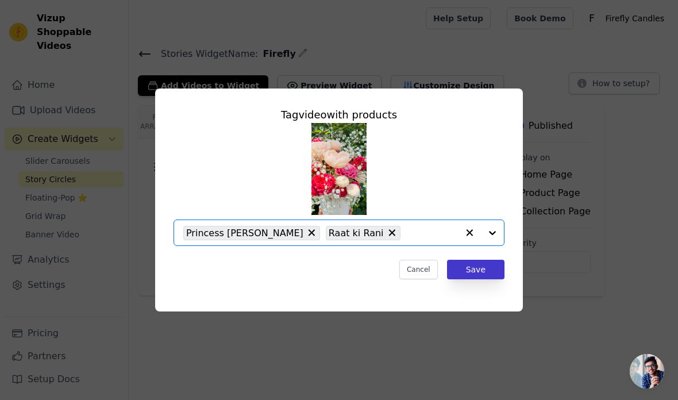
click at [482, 279] on button "Save" at bounding box center [475, 270] width 57 height 20
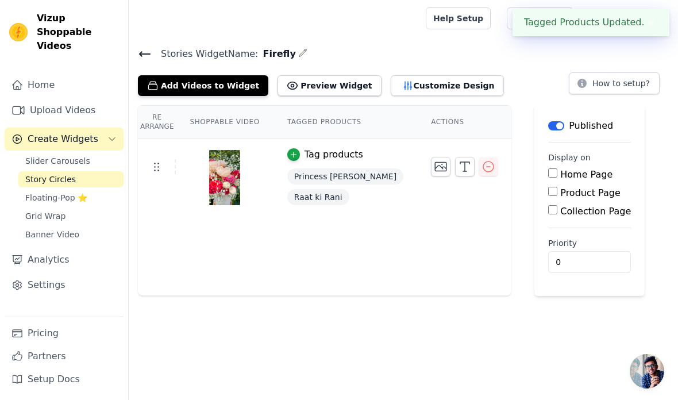
click at [549, 214] on input "Collection Page" at bounding box center [553, 209] width 9 height 9
checkbox input "true"
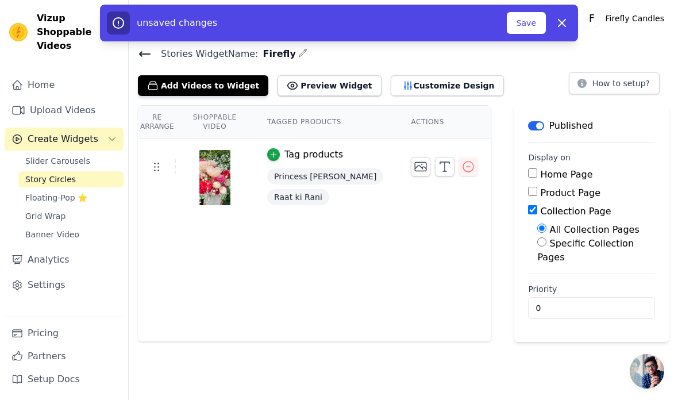
click at [538, 249] on div "Specific Collection Pages" at bounding box center [597, 251] width 118 height 28
click at [538, 247] on input "Specific Collection Pages" at bounding box center [542, 241] width 9 height 9
radio input "true"
click at [566, 274] on button "Select Collection Pages" at bounding box center [592, 284] width 109 height 20
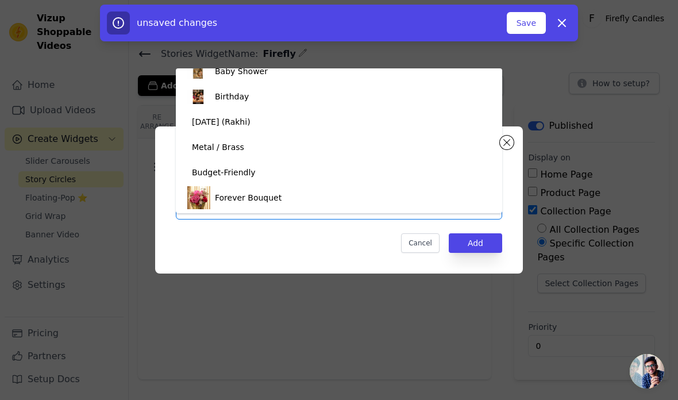
scroll to position [0, 0]
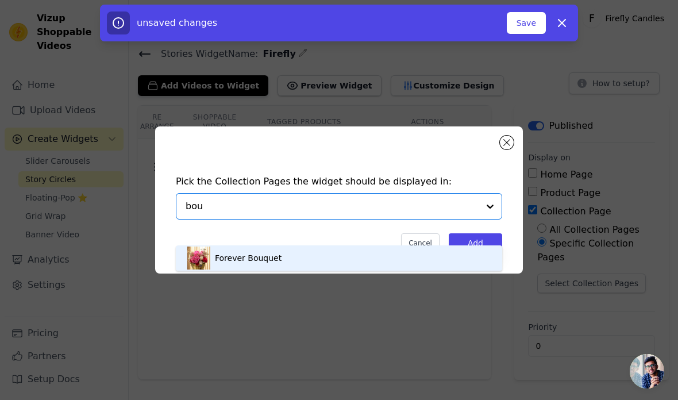
type input "bou"
click at [261, 264] on div "Pick the Collection Pages the widget should be displayed in: Forever Bouquet Op…" at bounding box center [339, 213] width 350 height 101
type input "fore"
click at [288, 258] on div "Forever Bouquet" at bounding box center [339, 258] width 327 height 25
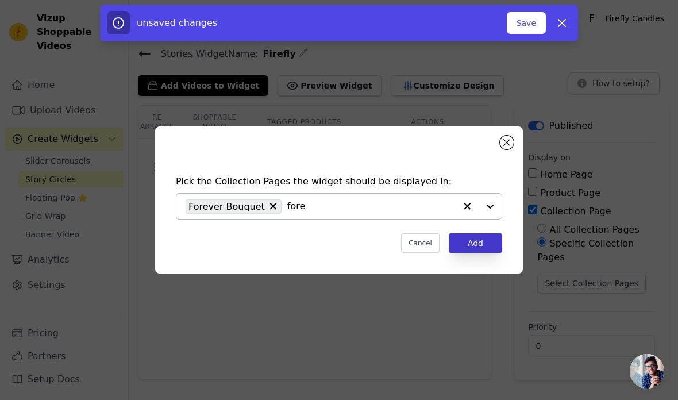
click at [469, 253] on button "Add" at bounding box center [475, 243] width 53 height 20
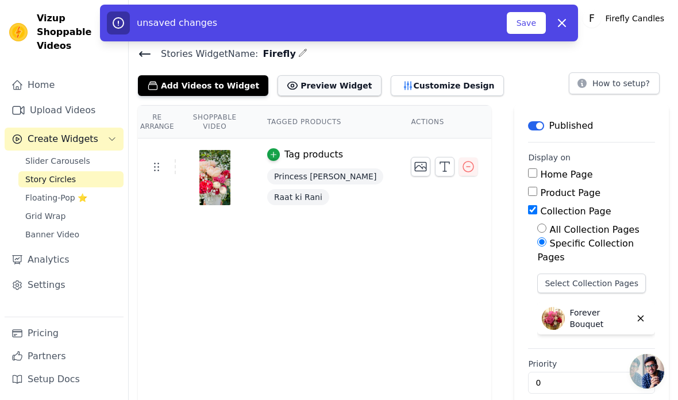
click at [329, 82] on button "Preview Widget" at bounding box center [329, 85] width 103 height 21
click at [231, 94] on button "Add Videos to Widget" at bounding box center [203, 85] width 131 height 21
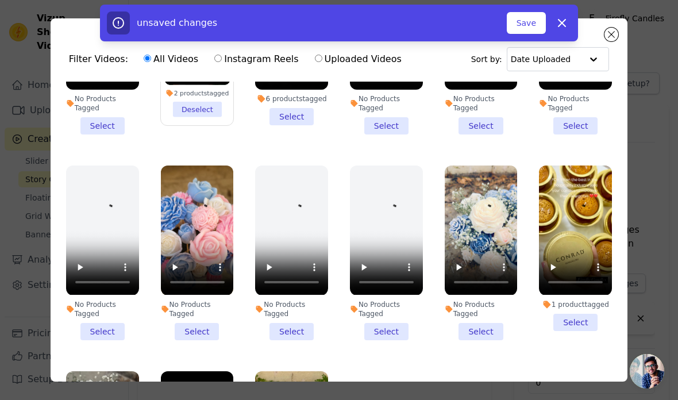
scroll to position [159, 0]
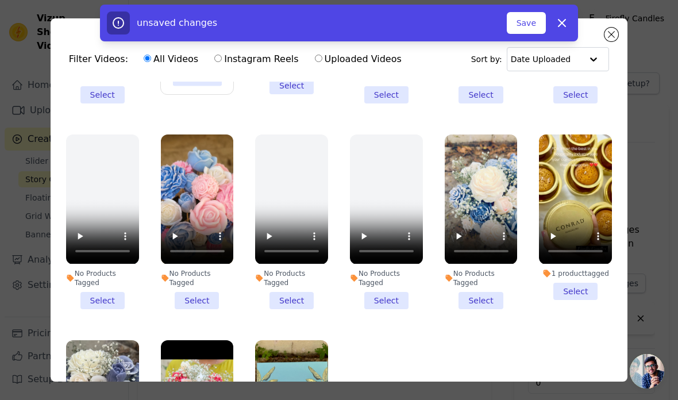
click at [201, 300] on li "No Products Tagged Select" at bounding box center [197, 222] width 73 height 174
click at [0, 0] on input "No Products Tagged Select" at bounding box center [0, 0] width 0 height 0
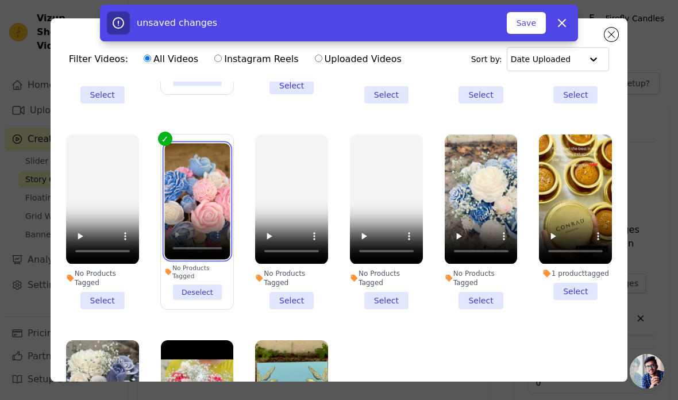
click at [197, 194] on video at bounding box center [197, 201] width 66 height 117
click at [181, 247] on video at bounding box center [197, 201] width 66 height 117
click at [482, 304] on li "No Products Tagged Select" at bounding box center [481, 222] width 73 height 174
click at [0, 0] on input "No Products Tagged Select" at bounding box center [0, 0] width 0 height 0
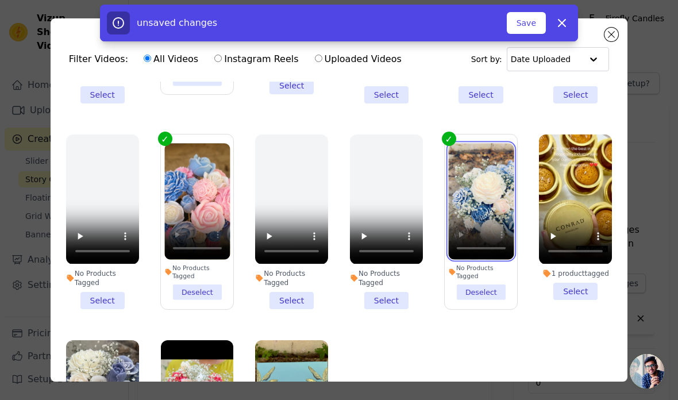
click at [496, 190] on video at bounding box center [481, 201] width 66 height 117
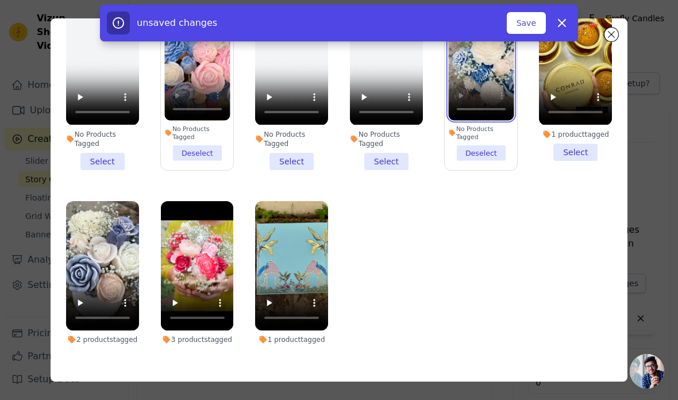
scroll to position [100, 0]
click at [110, 355] on li "2 products tagged Select" at bounding box center [102, 283] width 73 height 165
click at [0, 0] on input "2 products tagged Select" at bounding box center [0, 0] width 0 height 0
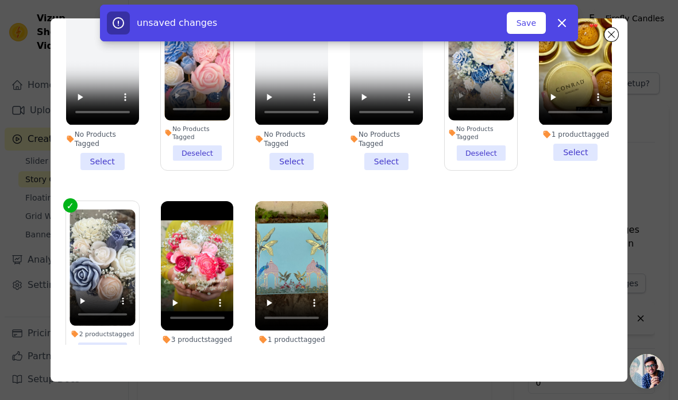
click at [196, 357] on li "3 products tagged Select" at bounding box center [197, 283] width 73 height 165
click at [0, 0] on input "3 products tagged Select" at bounding box center [0, 0] width 0 height 0
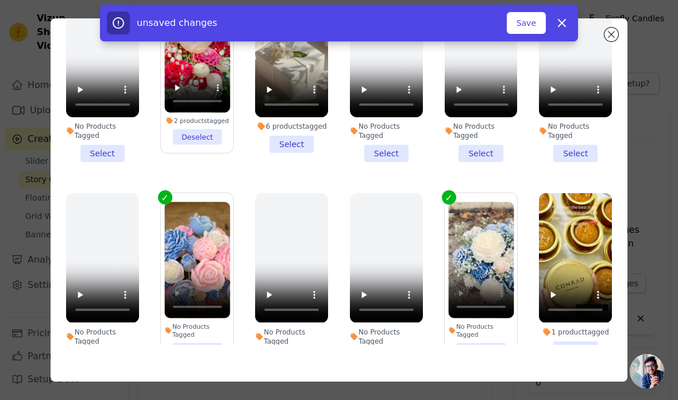
scroll to position [0, 0]
click at [533, 16] on button "Save" at bounding box center [526, 23] width 39 height 22
click at [530, 18] on button "Save" at bounding box center [526, 23] width 39 height 22
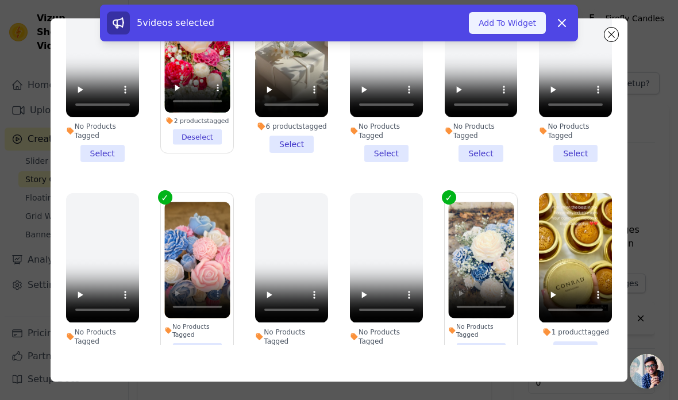
click at [519, 26] on button "Add To Widget" at bounding box center [507, 23] width 77 height 22
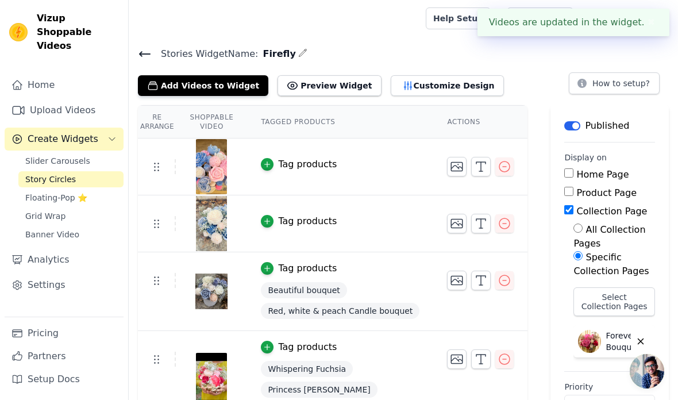
click at [277, 163] on button "Tag products" at bounding box center [299, 165] width 76 height 14
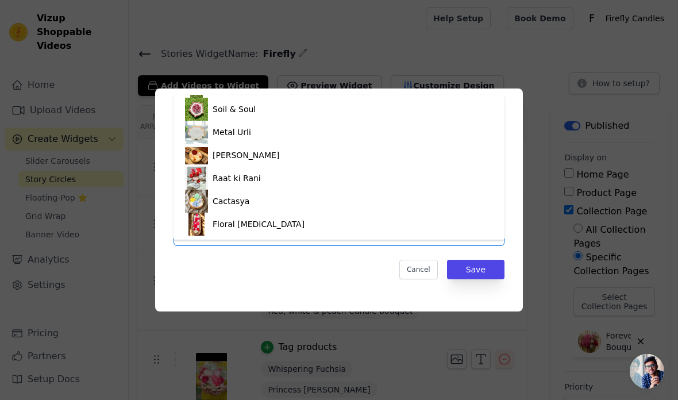
scroll to position [1007, 0]
click at [419, 279] on button "Cancel" at bounding box center [419, 270] width 39 height 20
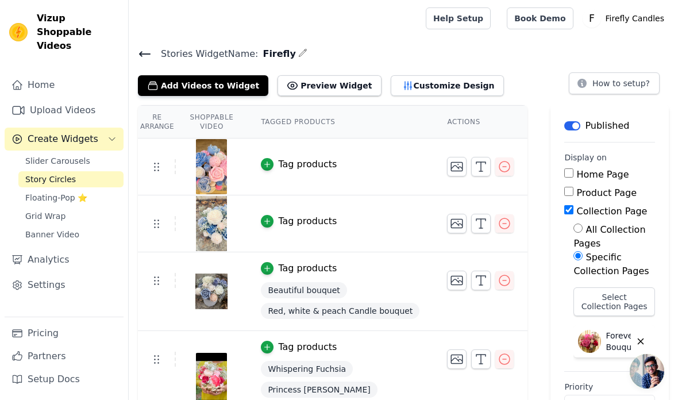
scroll to position [22, 0]
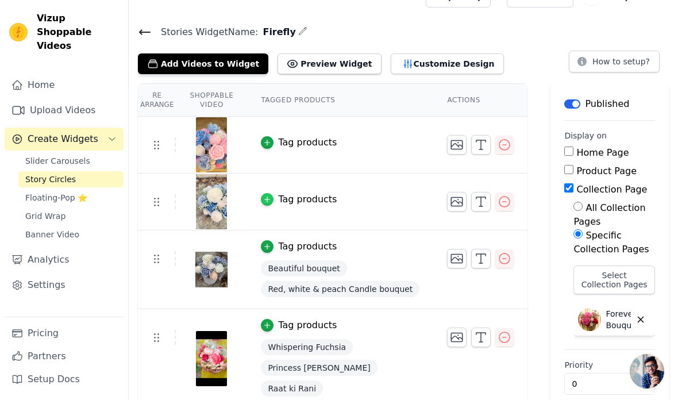
click at [273, 198] on div "button" at bounding box center [267, 199] width 13 height 13
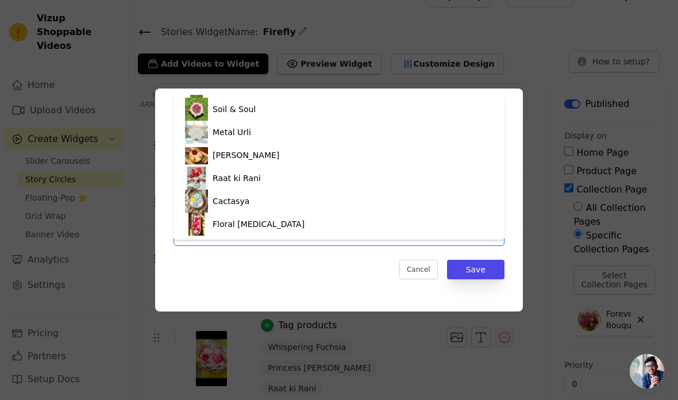
scroll to position [833, 0]
click at [353, 69] on div "Eternal Bloom Vase – Firefly Signature Collection" at bounding box center [310, 62] width 195 height 11
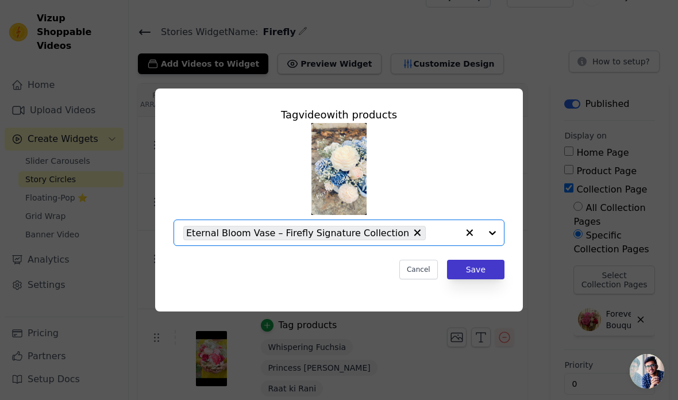
click at [491, 279] on button "Save" at bounding box center [475, 270] width 57 height 20
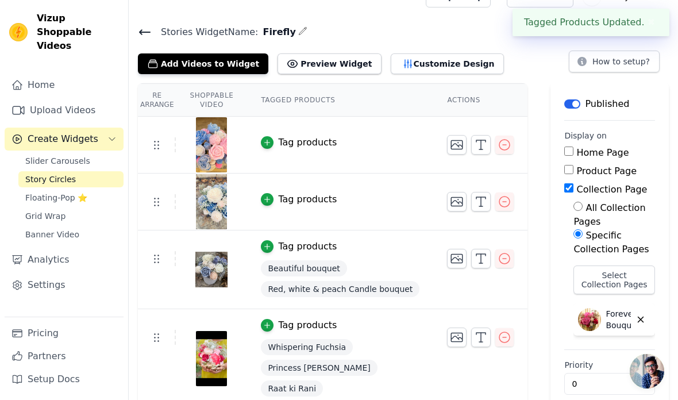
scroll to position [2, 0]
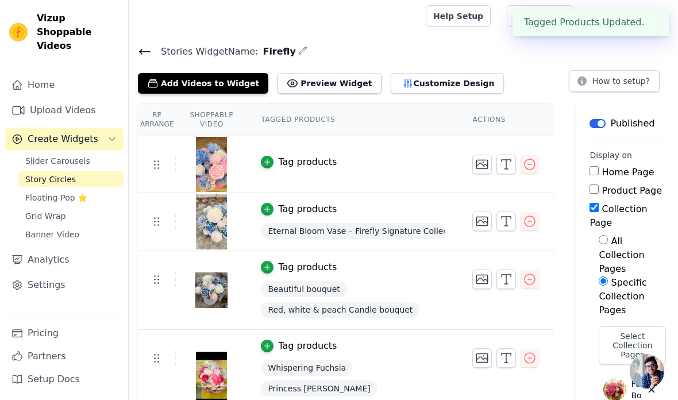
click at [484, 296] on td at bounding box center [506, 274] width 94 height 47
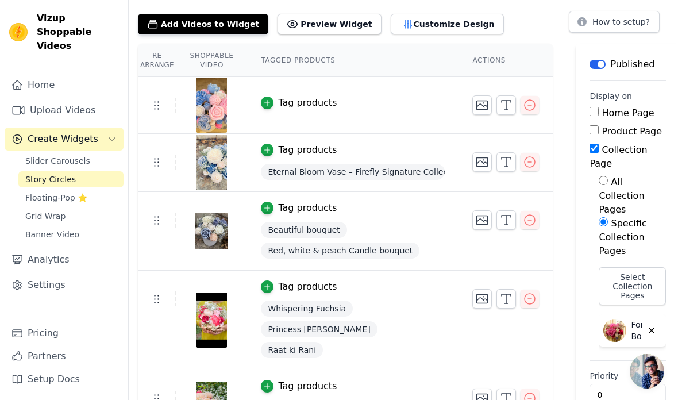
scroll to position [64, 0]
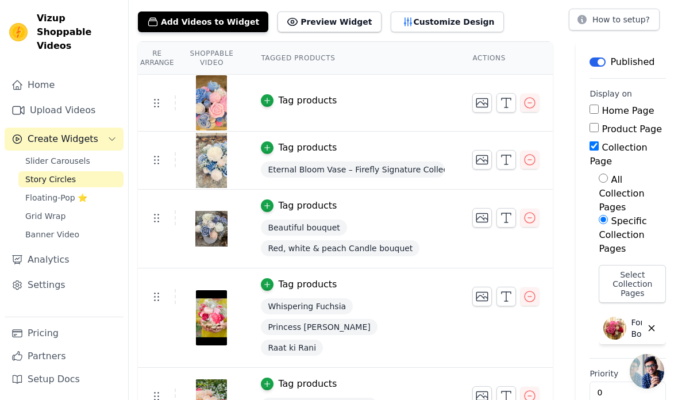
click at [333, 385] on div "Tag products" at bounding box center [307, 384] width 59 height 14
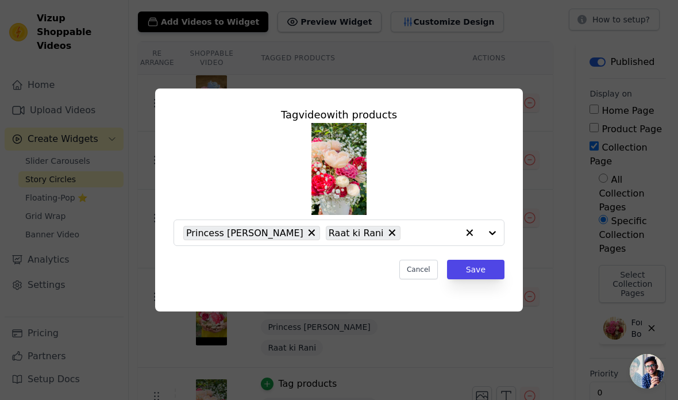
scroll to position [0, 0]
click at [407, 240] on input "text" at bounding box center [433, 233] width 52 height 14
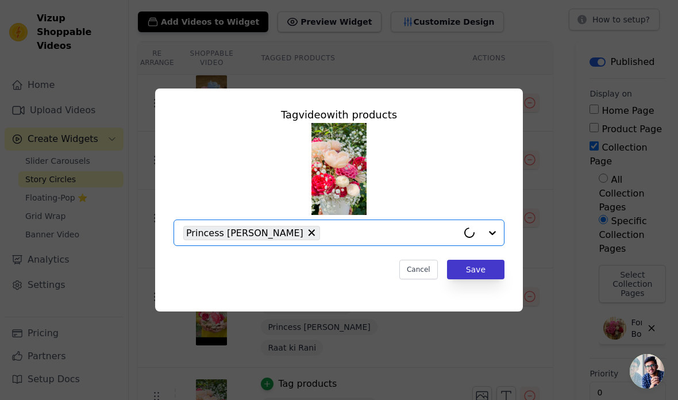
click at [482, 279] on button "Save" at bounding box center [475, 270] width 57 height 20
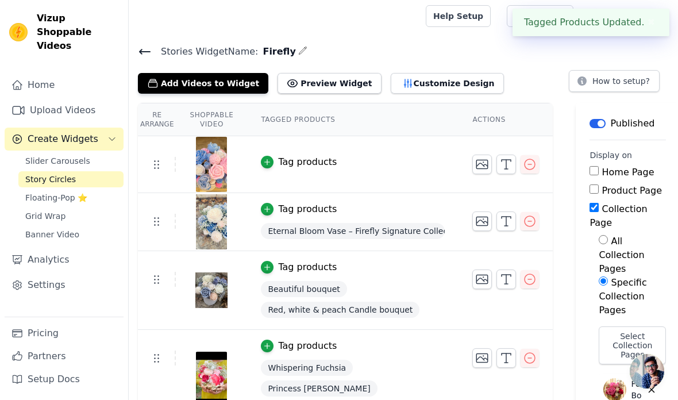
scroll to position [90, 0]
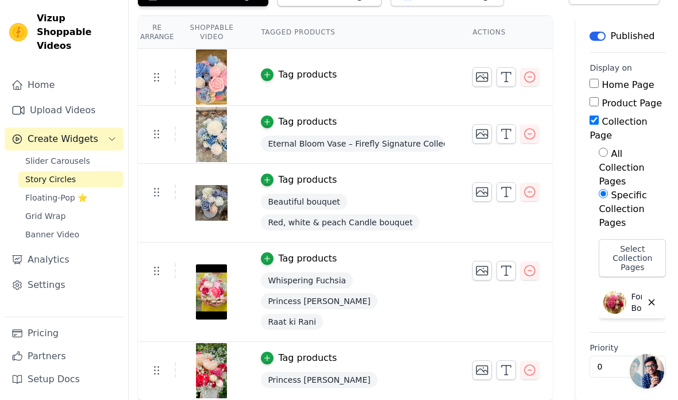
click at [307, 180] on div "Tag products" at bounding box center [307, 180] width 59 height 14
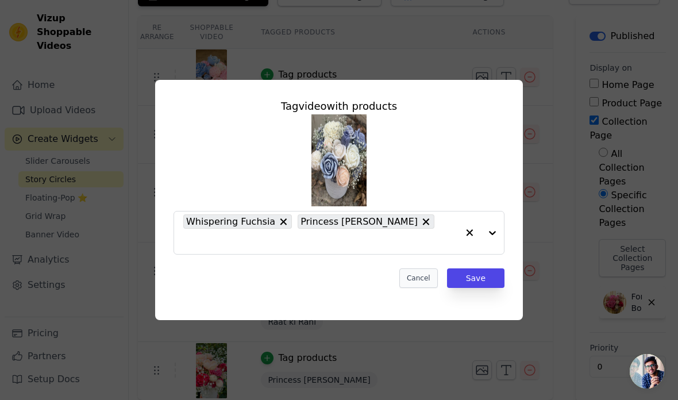
click at [417, 288] on button "Cancel" at bounding box center [419, 279] width 39 height 20
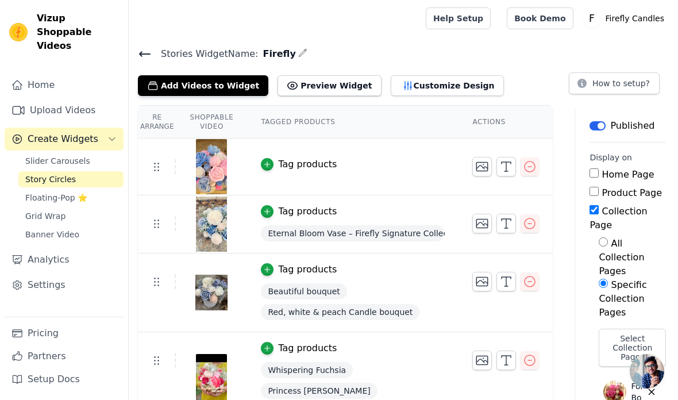
scroll to position [90, 0]
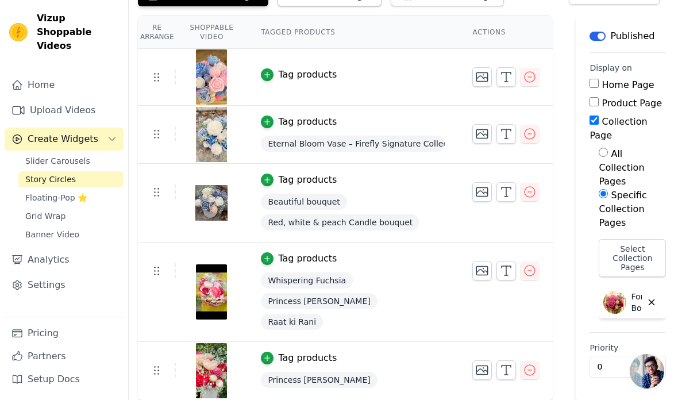
click at [353, 210] on div "Beautiful bouquet" at bounding box center [353, 201] width 184 height 21
click at [269, 179] on icon "button" at bounding box center [267, 180] width 8 height 8
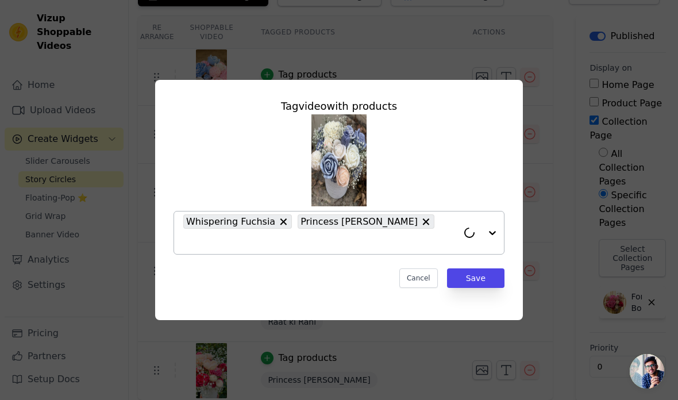
click at [378, 248] on input "text" at bounding box center [320, 242] width 275 height 14
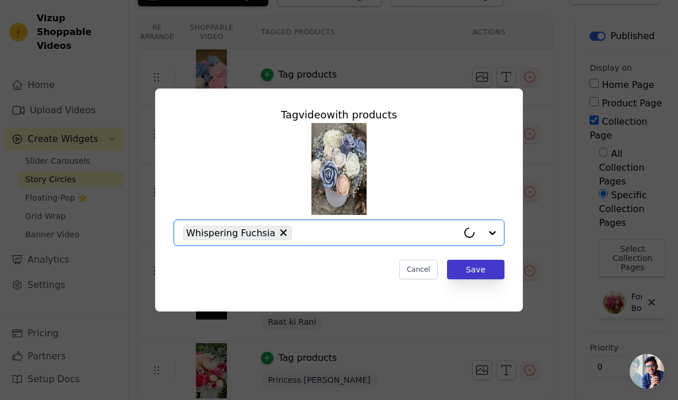
click at [476, 279] on button "Save" at bounding box center [475, 270] width 57 height 20
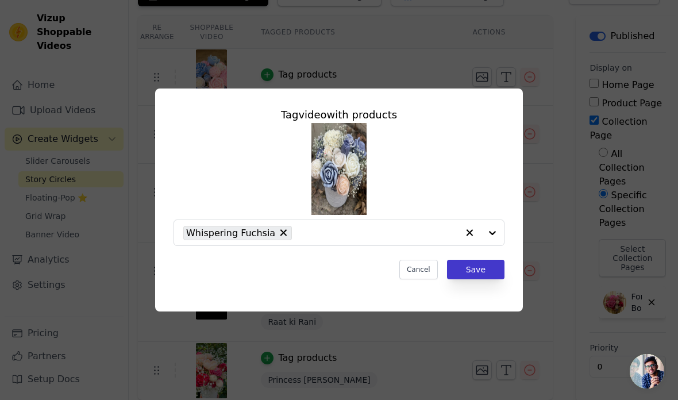
click at [473, 279] on button "Save" at bounding box center [475, 270] width 57 height 20
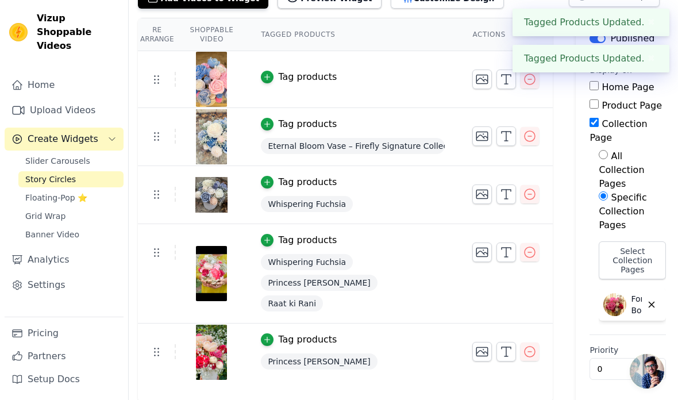
scroll to position [90, 0]
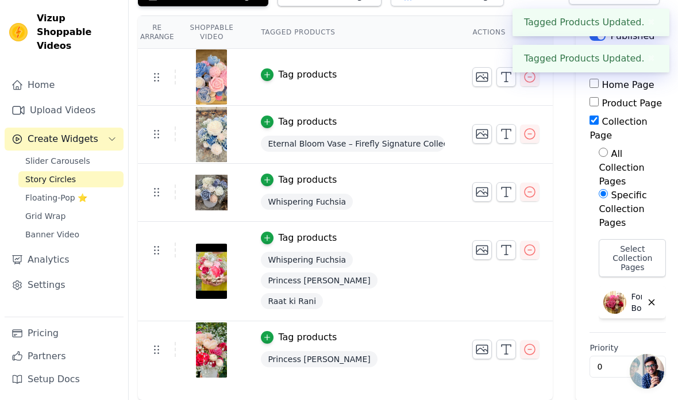
click at [309, 233] on div "Tag products" at bounding box center [307, 238] width 59 height 14
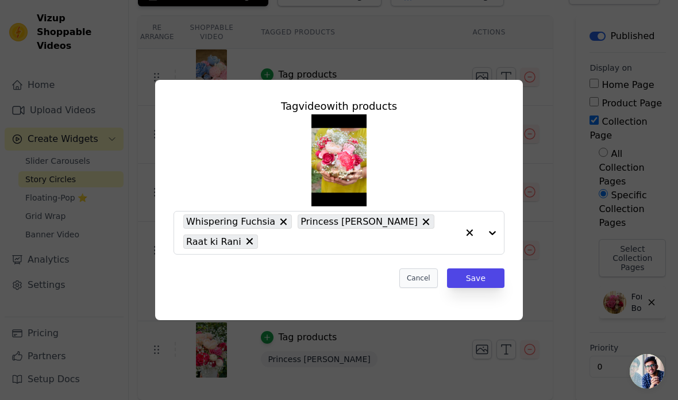
click at [421, 288] on button "Cancel" at bounding box center [419, 279] width 39 height 20
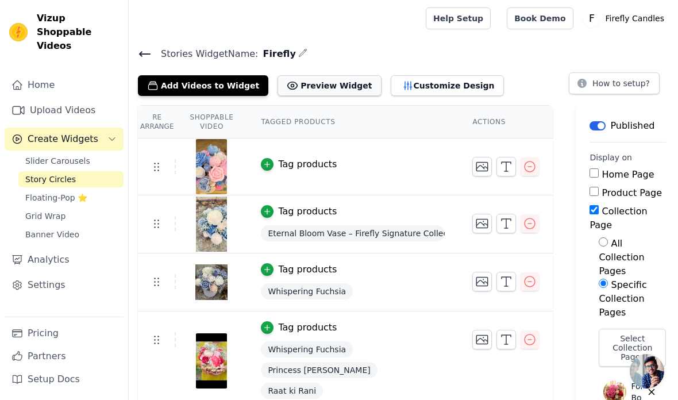
click at [329, 77] on button "Preview Widget" at bounding box center [329, 85] width 103 height 21
click at [60, 192] on span "Floating-Pop ⭐" at bounding box center [56, 197] width 62 height 11
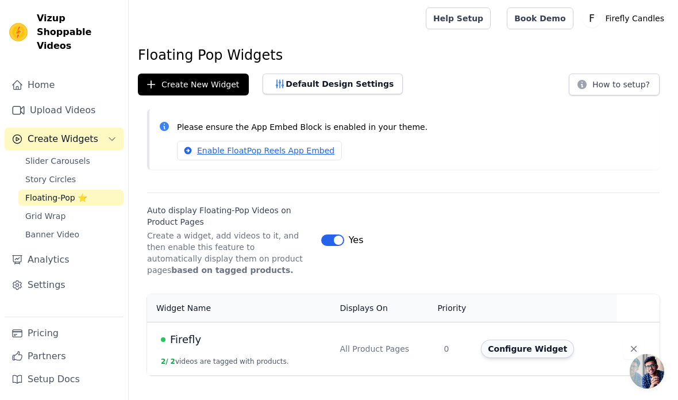
click at [539, 351] on button "Configure Widget" at bounding box center [527, 349] width 93 height 18
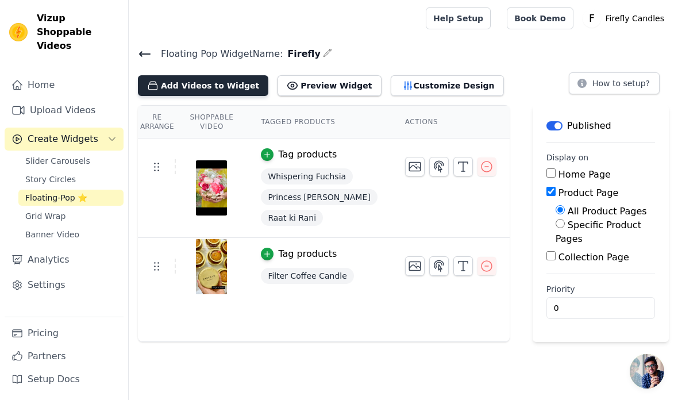
click at [253, 84] on button "Add Videos to Widget" at bounding box center [203, 85] width 131 height 21
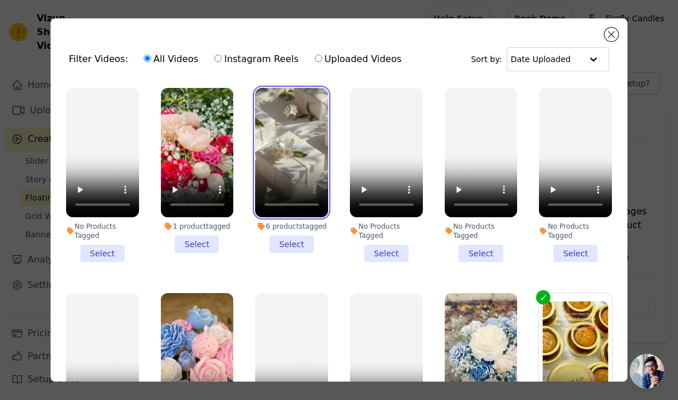
click at [296, 147] on video at bounding box center [291, 152] width 73 height 129
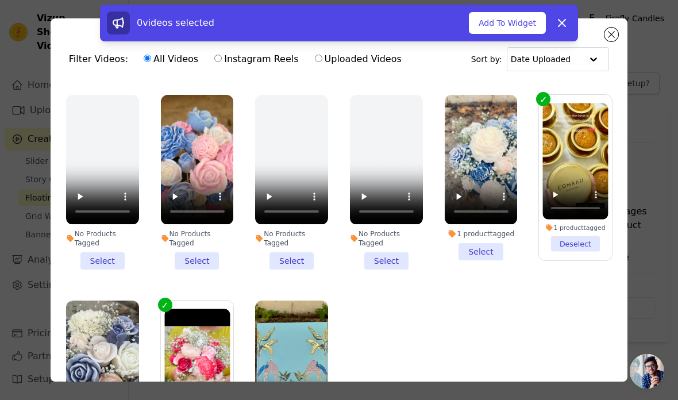
scroll to position [198, 0]
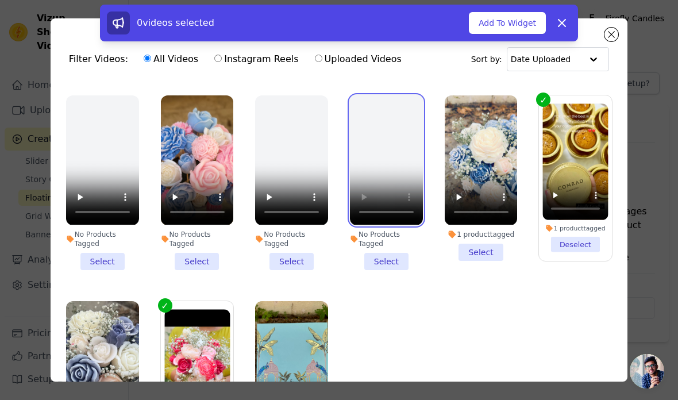
click at [384, 167] on video at bounding box center [386, 159] width 73 height 129
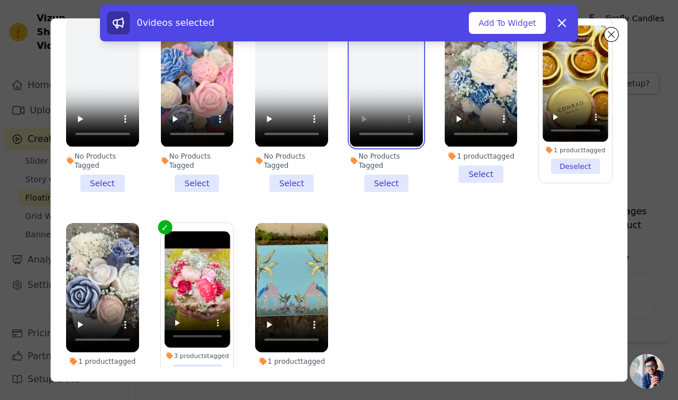
scroll to position [79, 0]
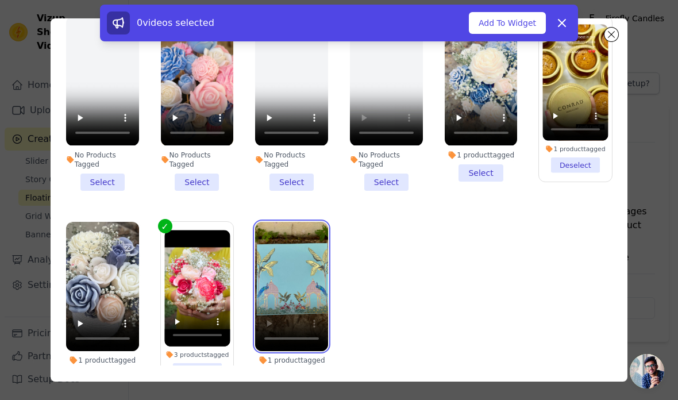
click at [290, 287] on video at bounding box center [291, 286] width 73 height 129
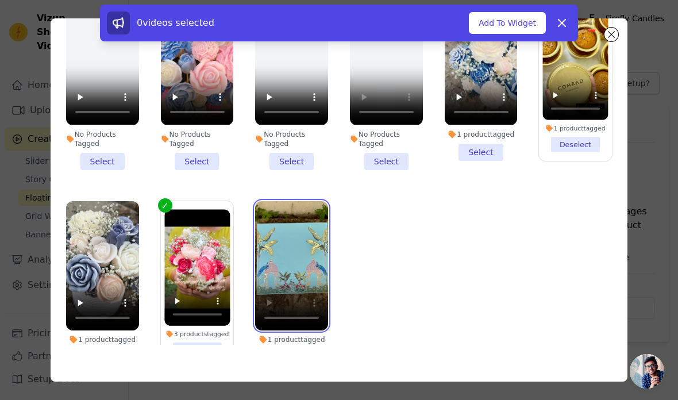
scroll to position [100, 0]
click at [293, 361] on li "1 product tagged Select" at bounding box center [291, 283] width 73 height 165
click at [0, 0] on input "1 product tagged Select" at bounding box center [0, 0] width 0 height 0
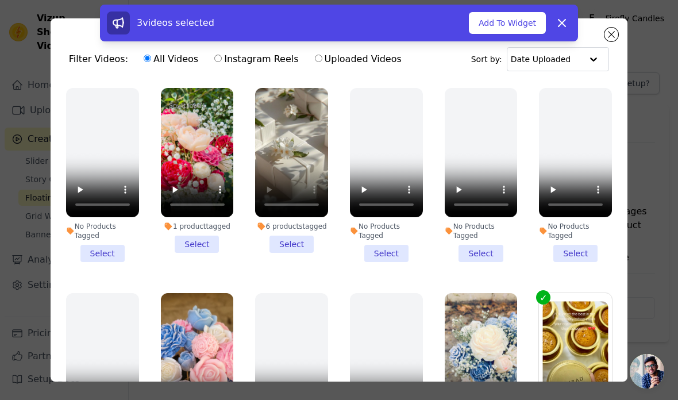
scroll to position [0, 0]
click at [275, 204] on video at bounding box center [291, 152] width 73 height 129
click at [194, 155] on video at bounding box center [197, 152] width 73 height 129
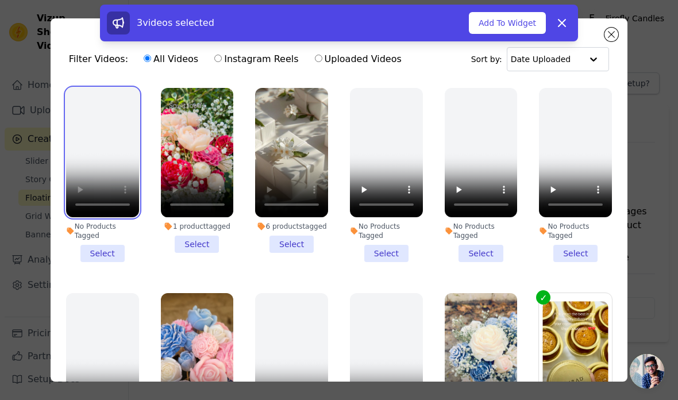
click at [102, 149] on video at bounding box center [102, 152] width 73 height 129
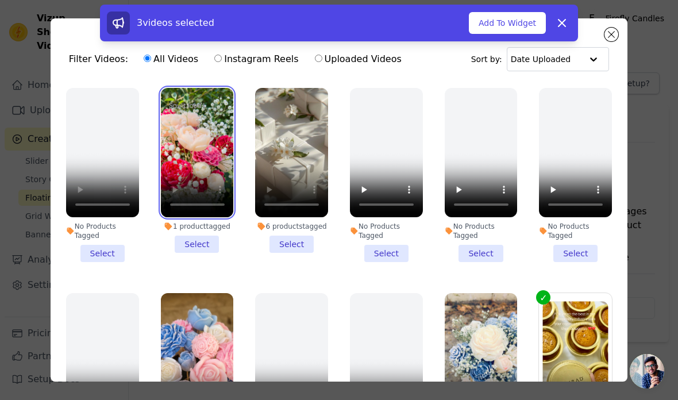
click at [179, 204] on video at bounding box center [197, 152] width 73 height 129
click at [201, 241] on li "1 product tagged Select" at bounding box center [197, 170] width 73 height 165
click at [0, 0] on input "1 product tagged Select" at bounding box center [0, 0] width 0 height 0
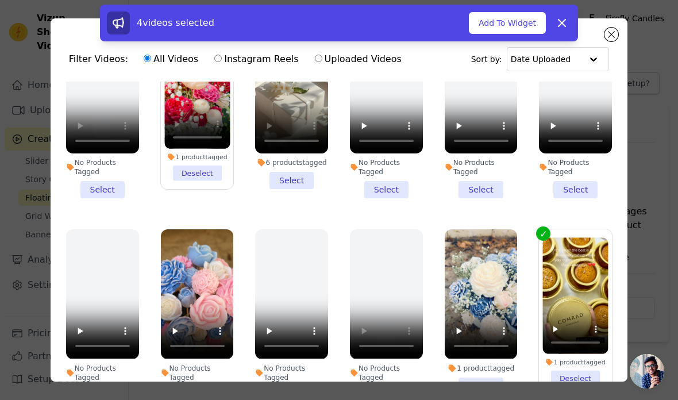
scroll to position [64, 0]
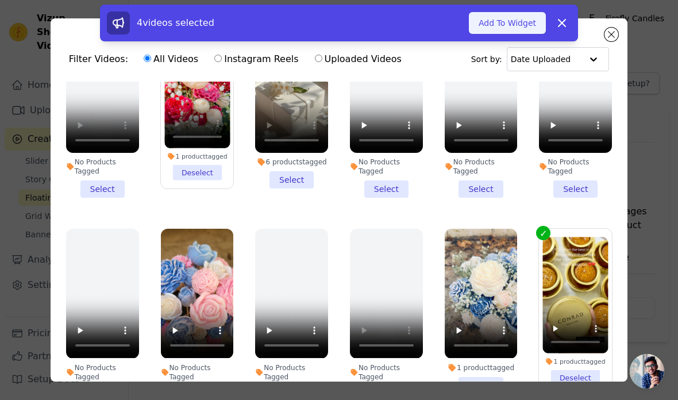
click at [508, 18] on button "Add To Widget" at bounding box center [507, 23] width 77 height 22
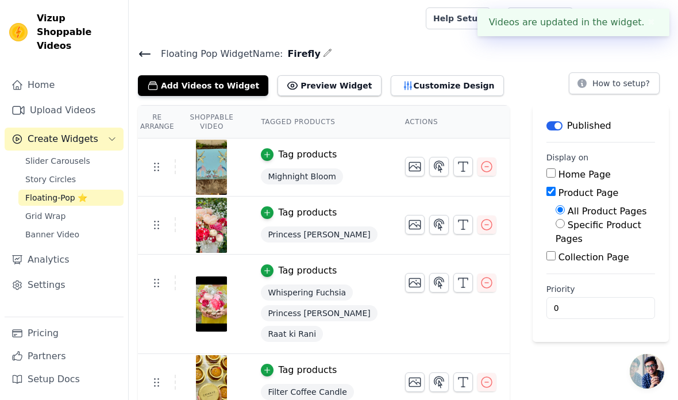
scroll to position [11, 0]
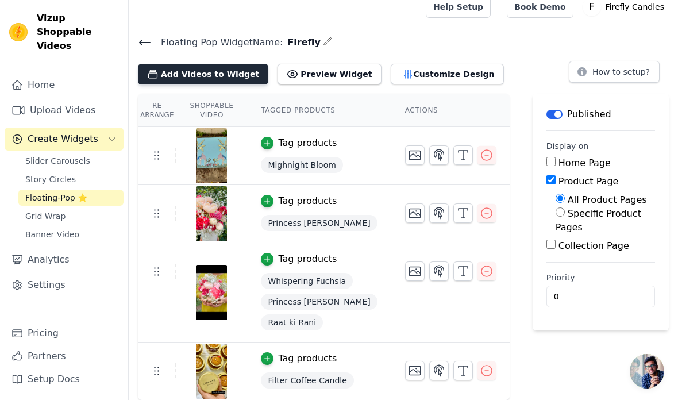
click at [242, 80] on button "Add Videos to Widget" at bounding box center [203, 74] width 131 height 21
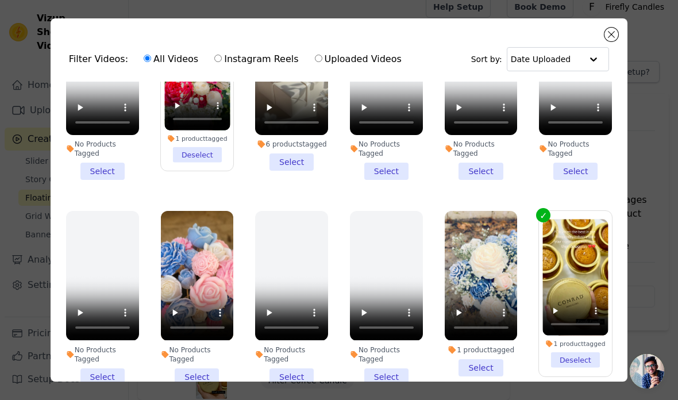
scroll to position [10, 0]
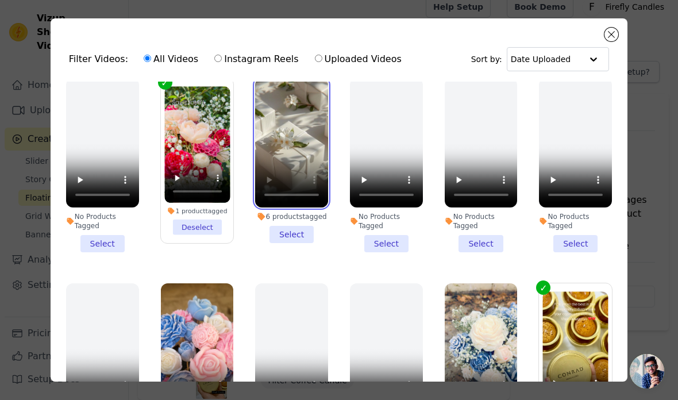
click at [294, 138] on video at bounding box center [291, 142] width 73 height 129
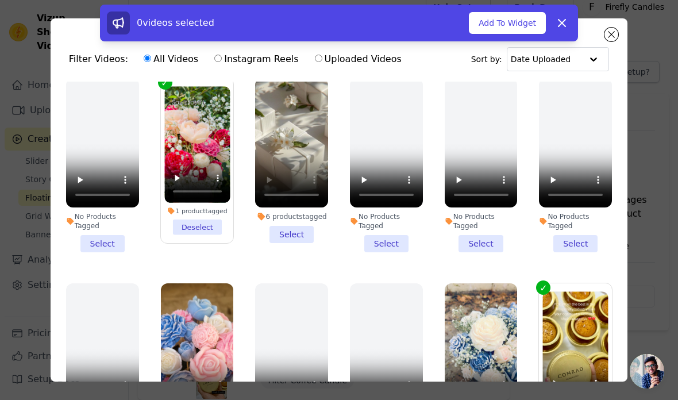
click at [293, 238] on li "6 products tagged Select" at bounding box center [291, 160] width 73 height 165
click at [0, 0] on input "6 products tagged Select" at bounding box center [0, 0] width 0 height 0
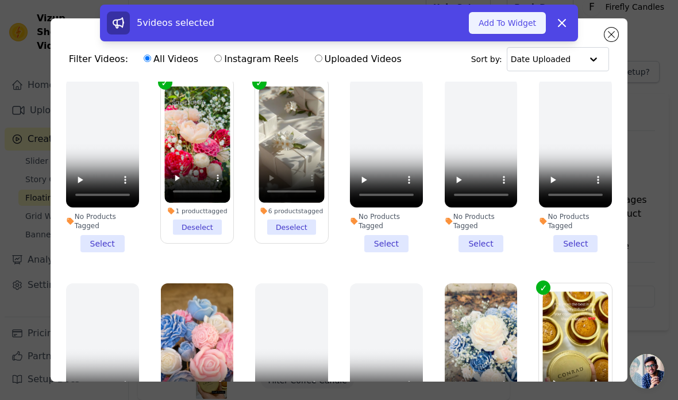
click at [507, 32] on button "Add To Widget" at bounding box center [507, 23] width 77 height 22
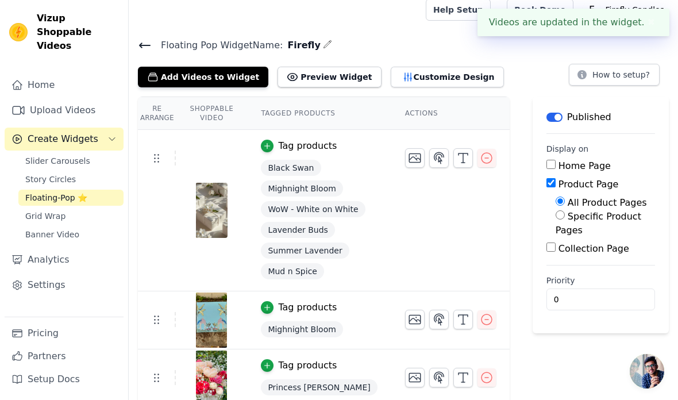
scroll to position [1, 0]
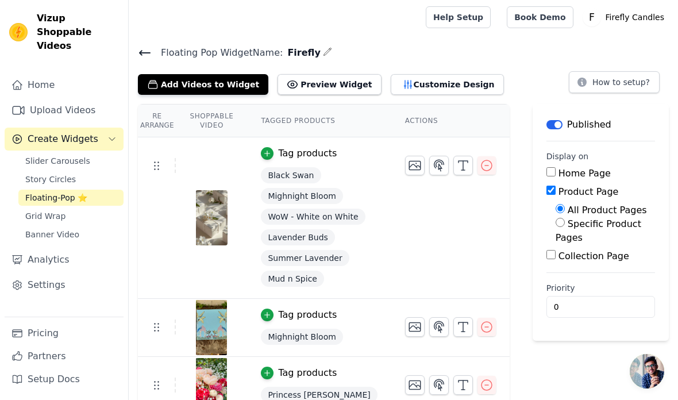
click at [344, 68] on div "Floating Pop Widget Name: Firefly Add Videos to Widget Preview Widget Customize…" at bounding box center [404, 70] width 550 height 50
click at [331, 81] on button "Preview Widget" at bounding box center [329, 84] width 103 height 21
click at [550, 168] on div "Home Page" at bounding box center [601, 174] width 109 height 14
click at [547, 176] on input "Home Page" at bounding box center [551, 171] width 9 height 9
checkbox input "true"
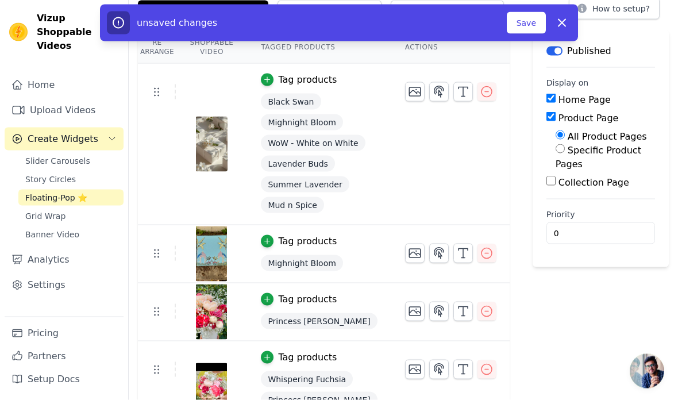
scroll to position [127, 0]
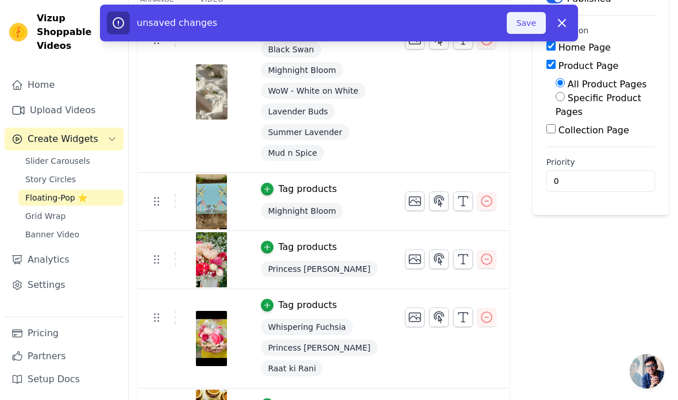
click at [526, 17] on button "Save" at bounding box center [526, 23] width 39 height 22
click at [523, 18] on button "Save" at bounding box center [526, 23] width 39 height 22
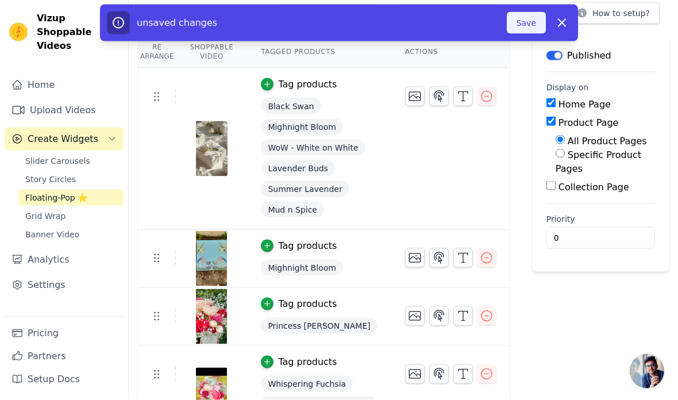
scroll to position [0, 0]
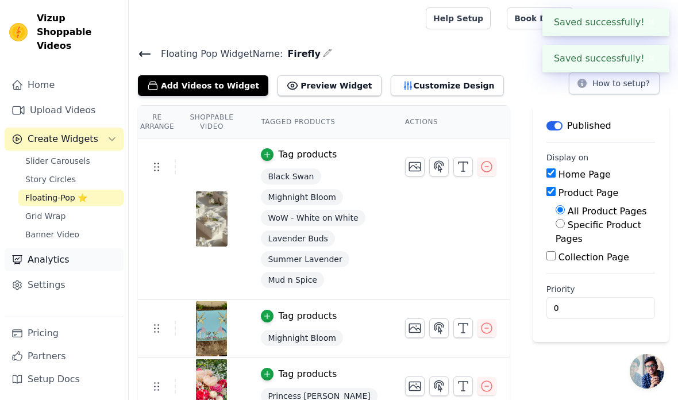
click at [93, 257] on link "Analytics" at bounding box center [64, 259] width 119 height 23
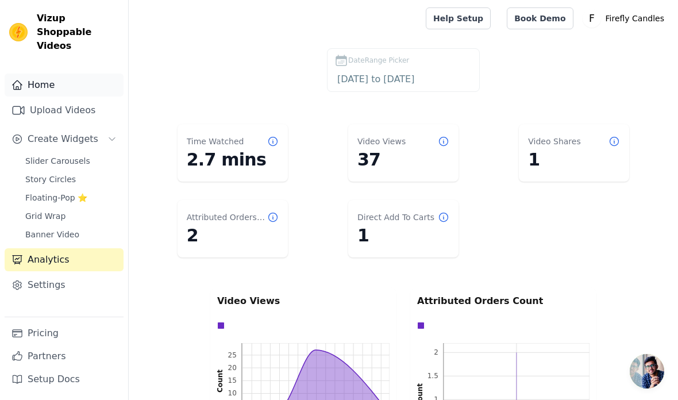
click at [53, 77] on link "Home" at bounding box center [64, 85] width 119 height 23
